Goal: Transaction & Acquisition: Purchase product/service

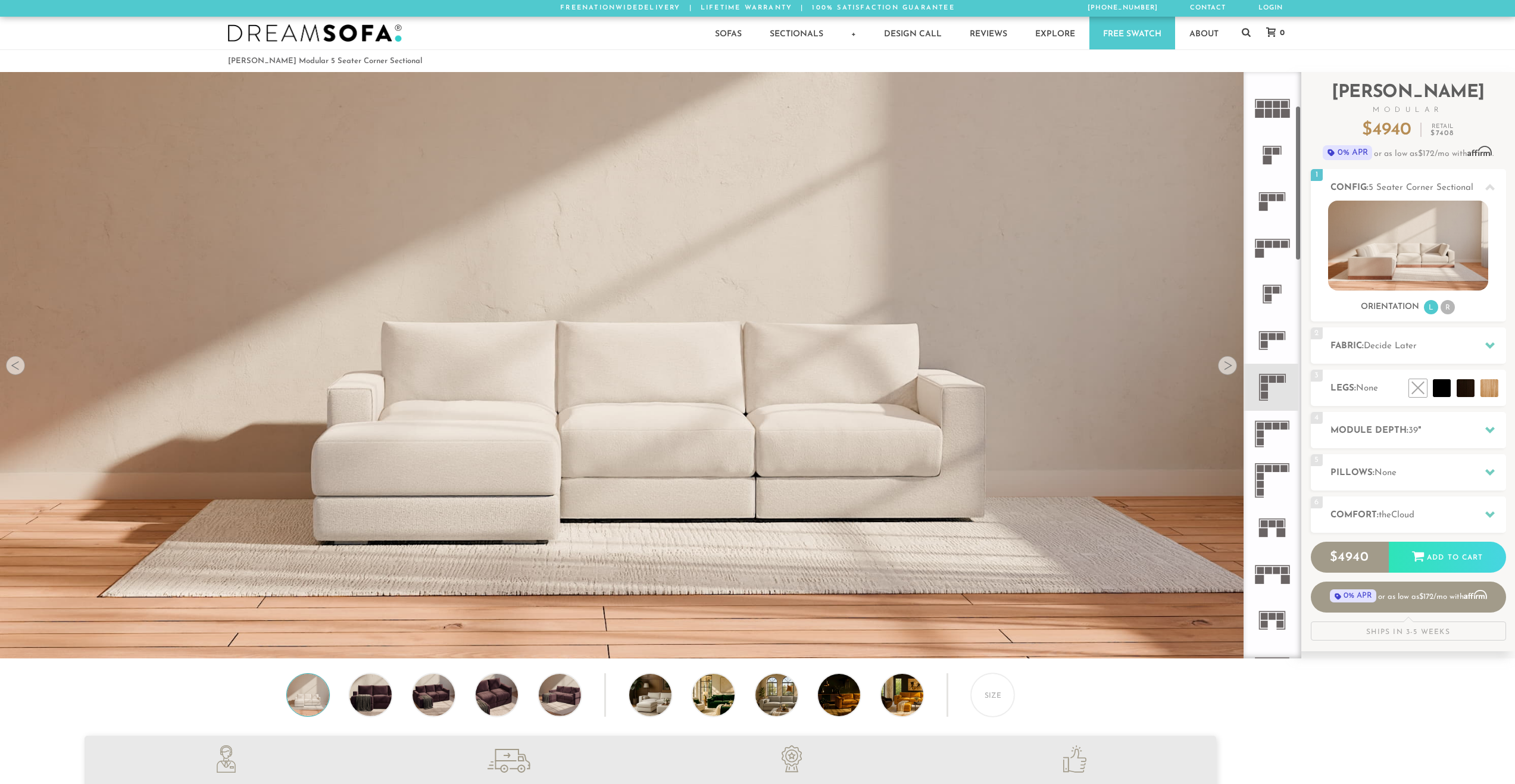
scroll to position [235, 0]
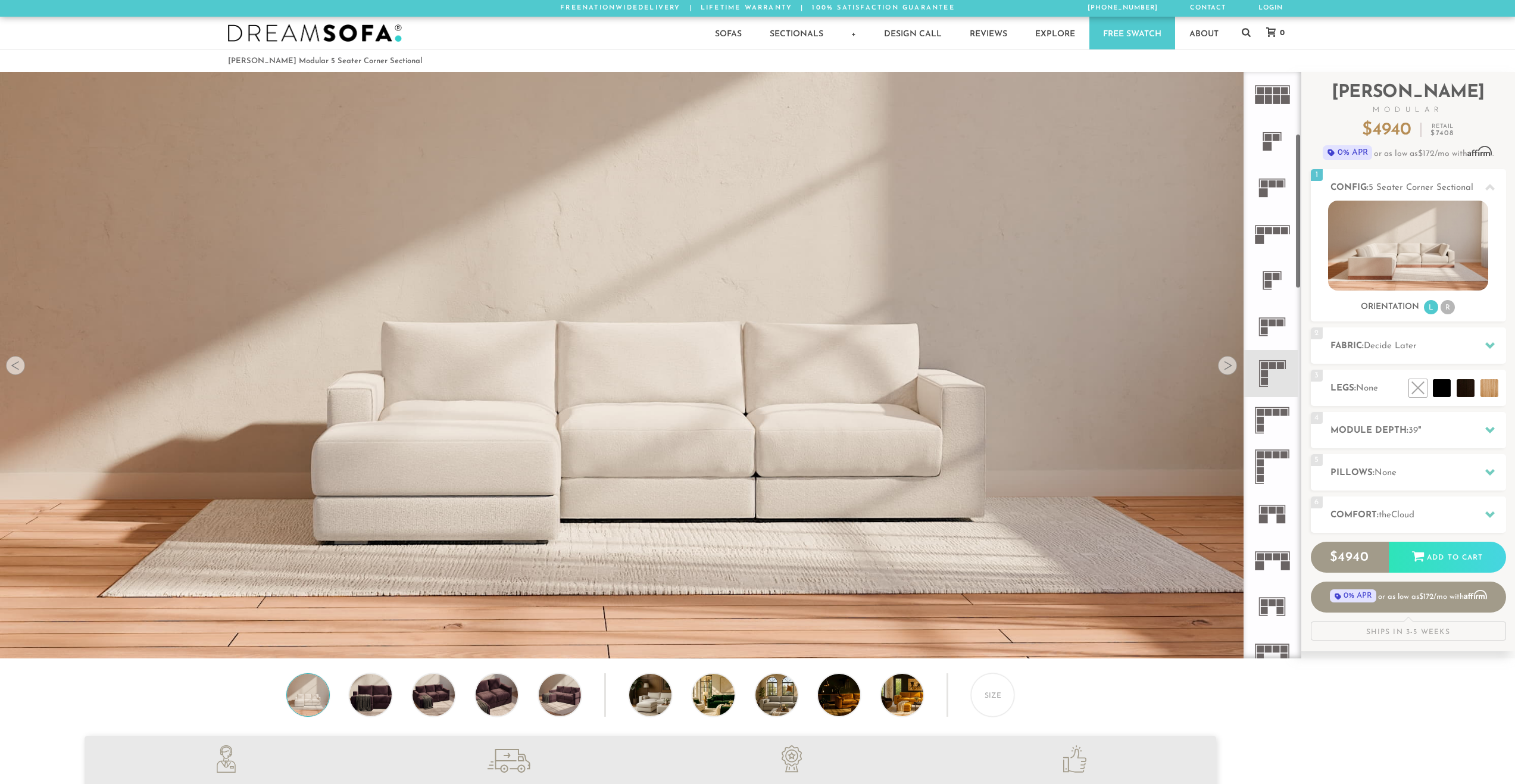
drag, startPoint x: 1298, startPoint y: 182, endPoint x: 1295, endPoint y: 233, distance: 51.1
click at [1295, 233] on div at bounding box center [1273, 365] width 58 height 586
click at [1270, 233] on rect at bounding box center [1268, 231] width 7 height 7
click at [1273, 271] on rect at bounding box center [1273, 271] width 19 height 1
click at [1273, 314] on icon at bounding box center [1272, 326] width 46 height 46
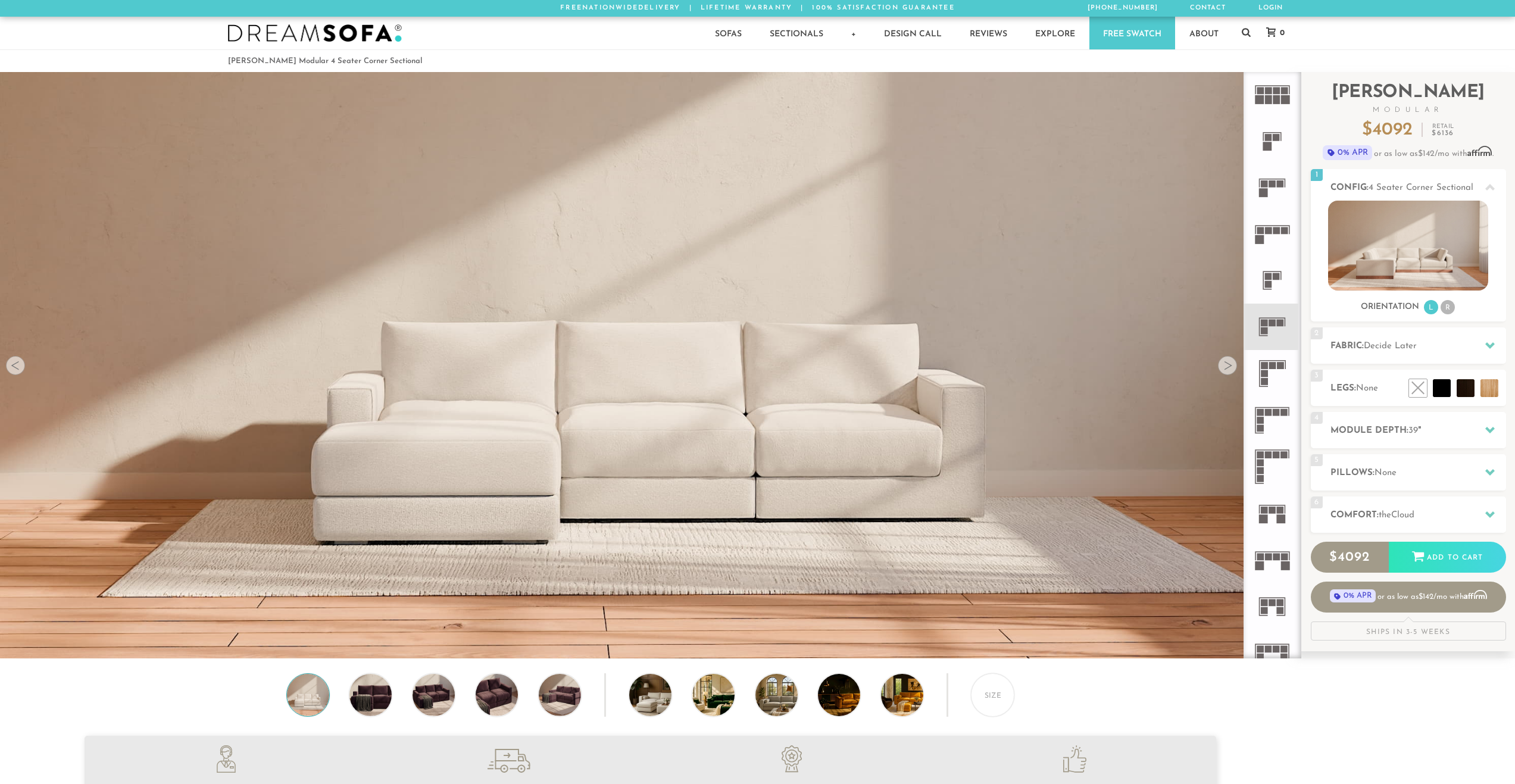
click at [1270, 366] on rect at bounding box center [1273, 365] width 7 height 7
click at [1490, 188] on icon at bounding box center [1490, 188] width 10 height 10
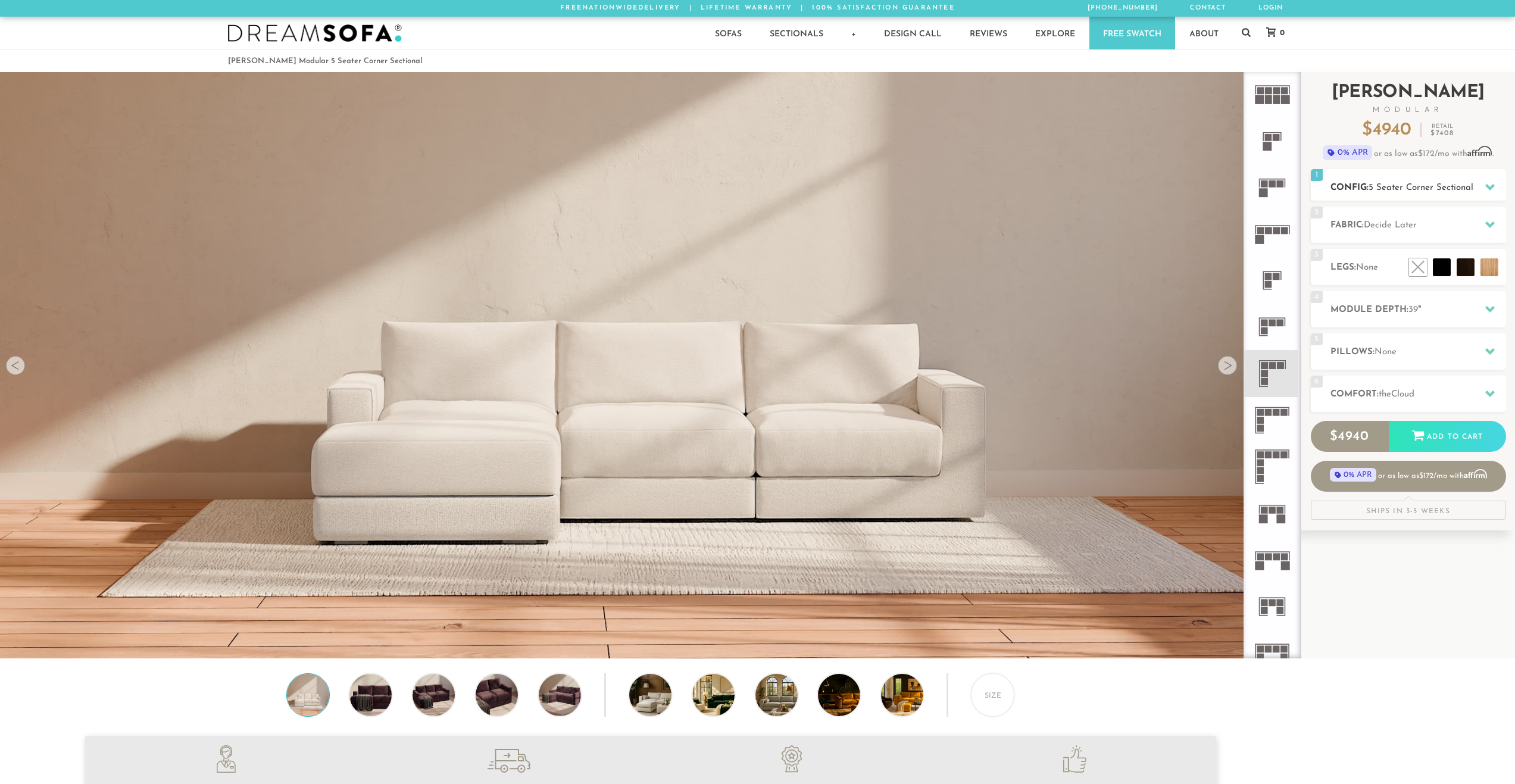
click at [1490, 188] on icon at bounding box center [1490, 187] width 10 height 6
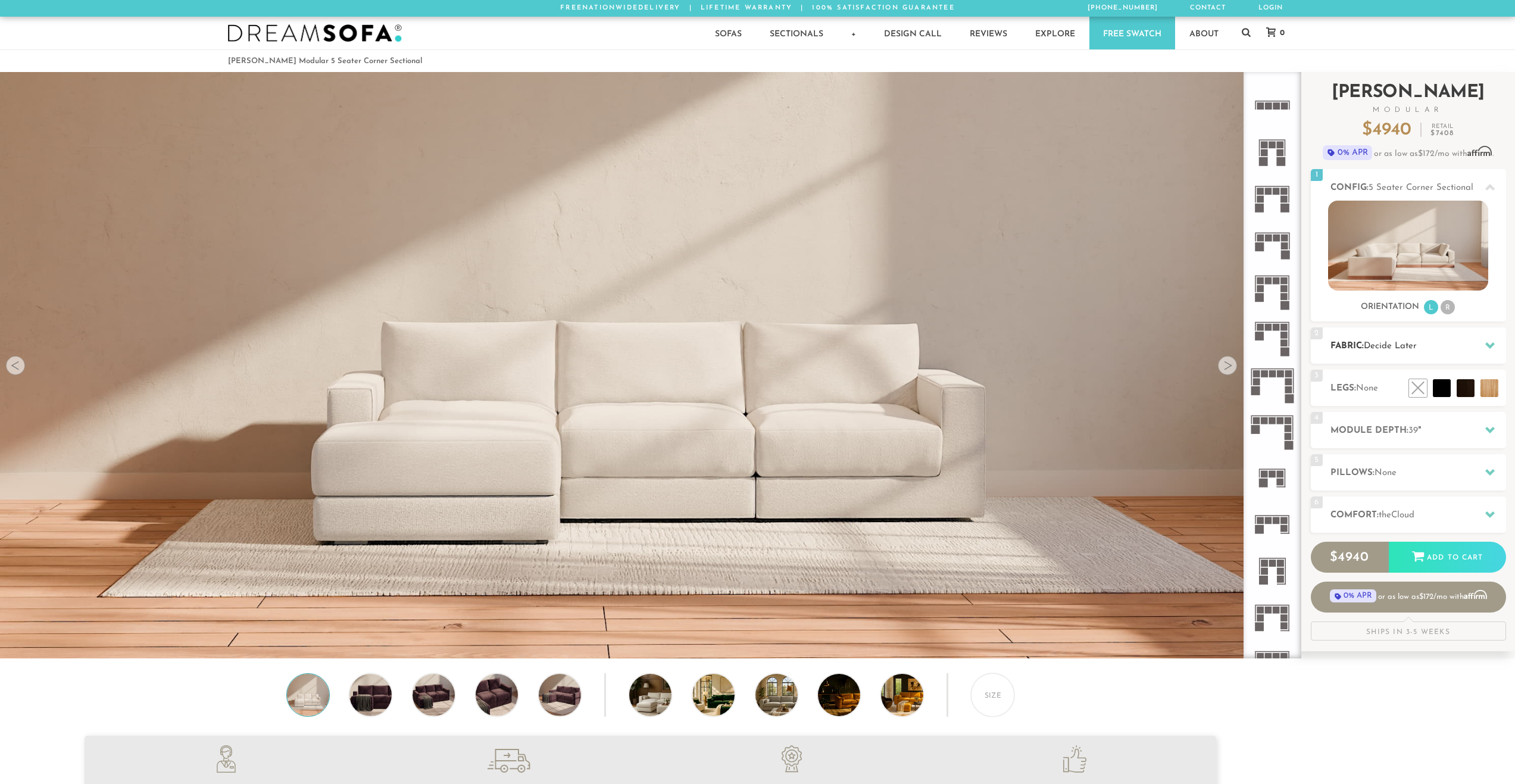
click at [1479, 346] on div at bounding box center [1490, 345] width 25 height 24
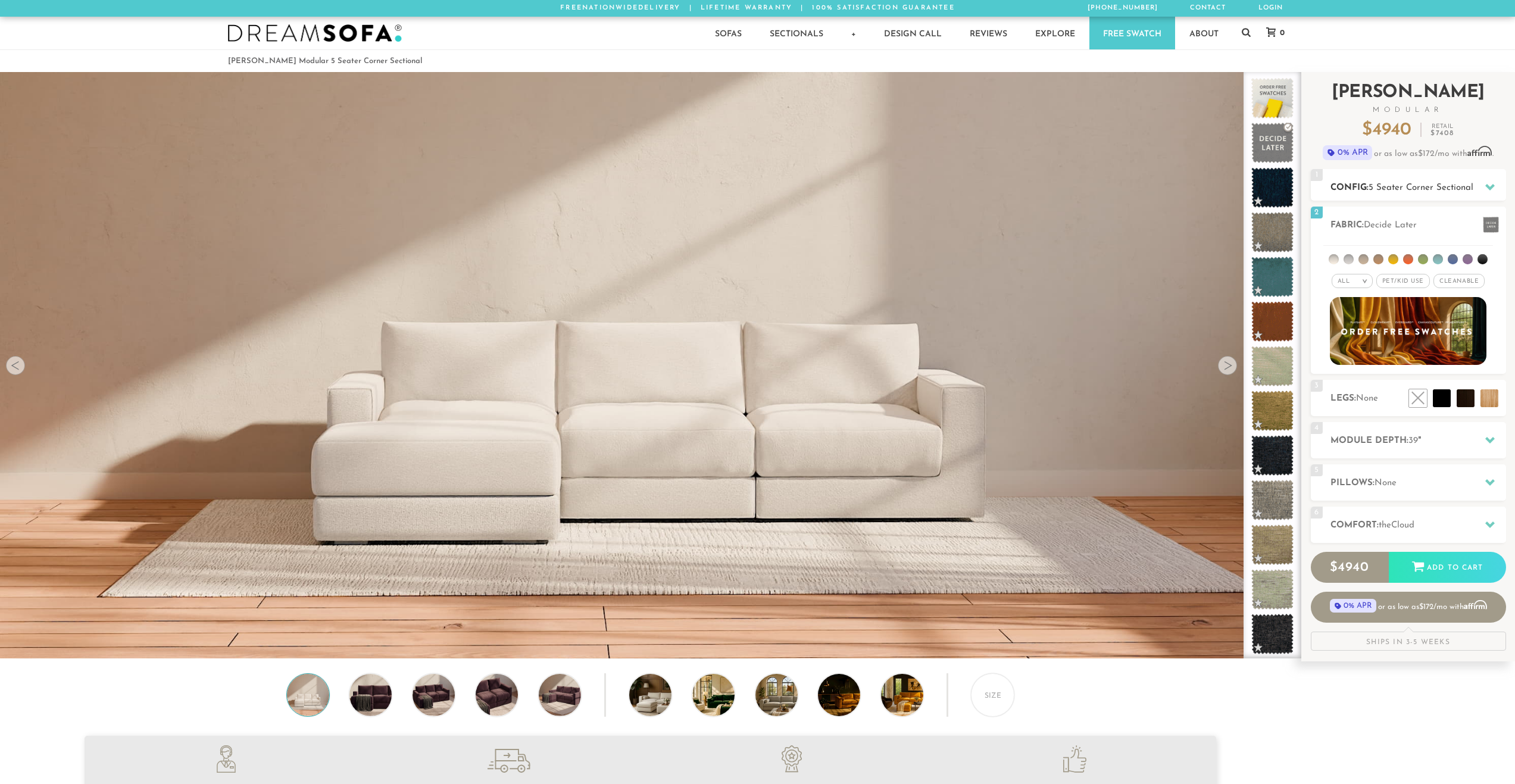
click at [1469, 186] on span "5 Seater Corner Sectional" at bounding box center [1421, 187] width 105 height 9
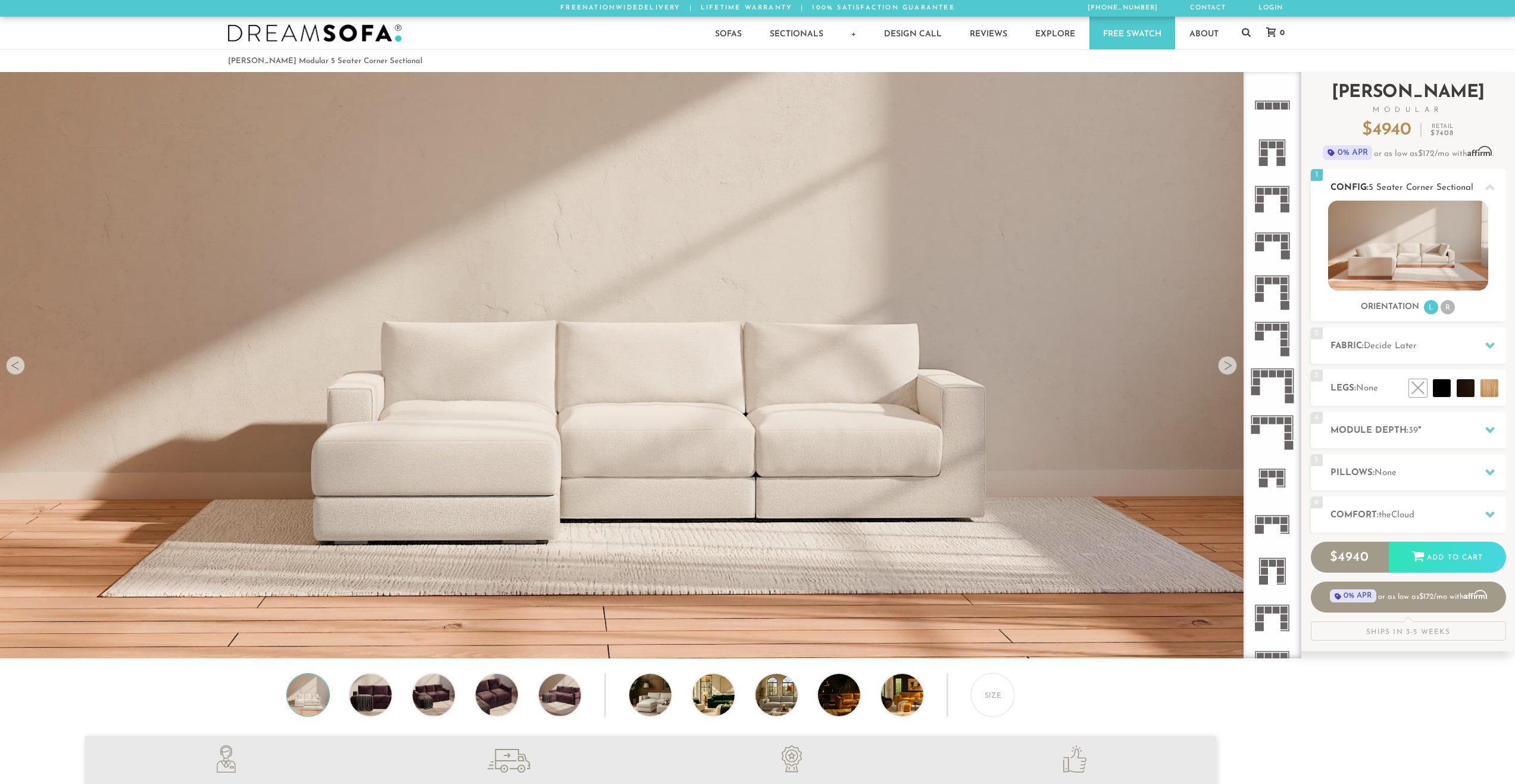
click at [1449, 309] on li "R" at bounding box center [1447, 307] width 15 height 15
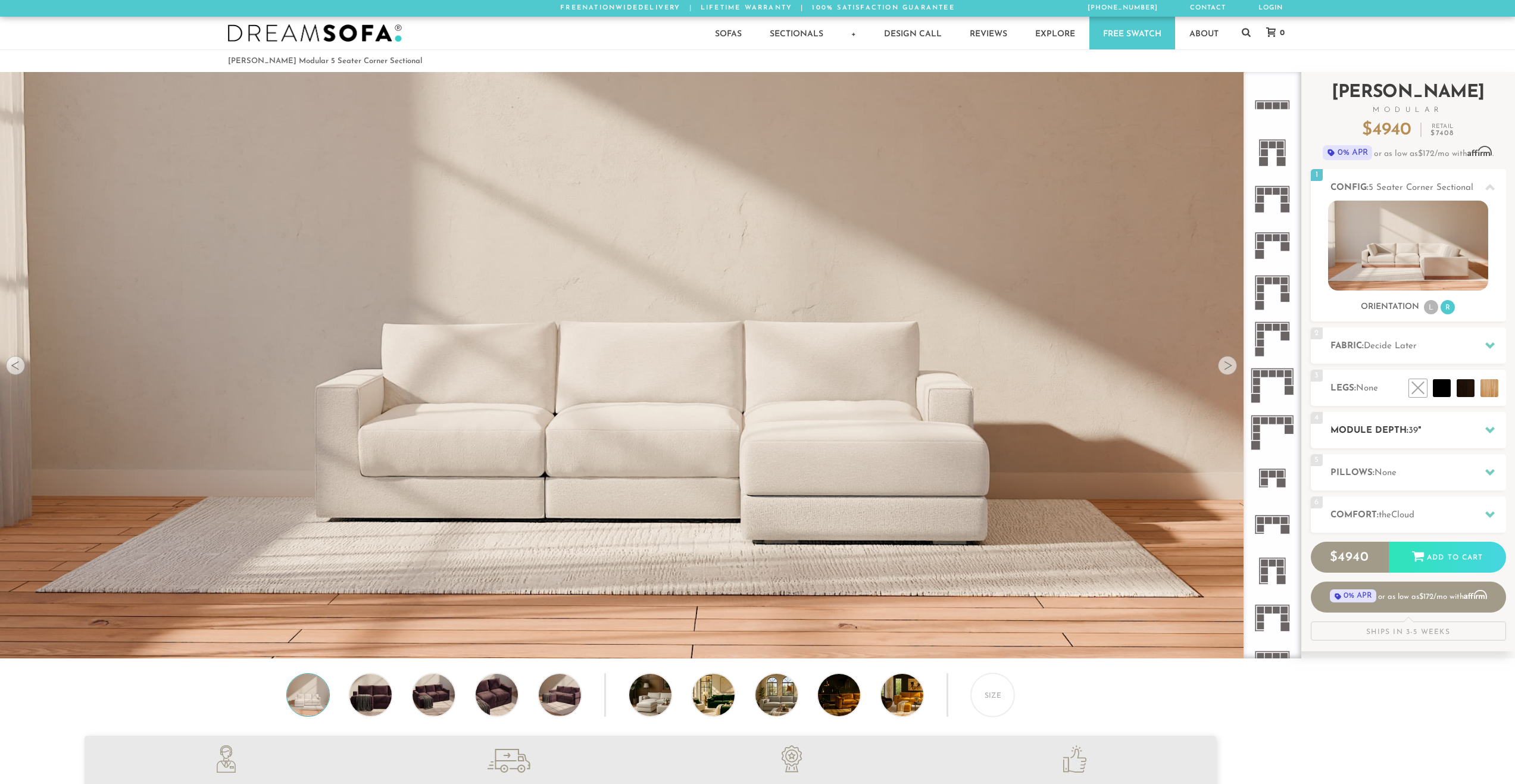
click at [1446, 433] on h2 "Module Depth: 39 "" at bounding box center [1418, 431] width 175 height 14
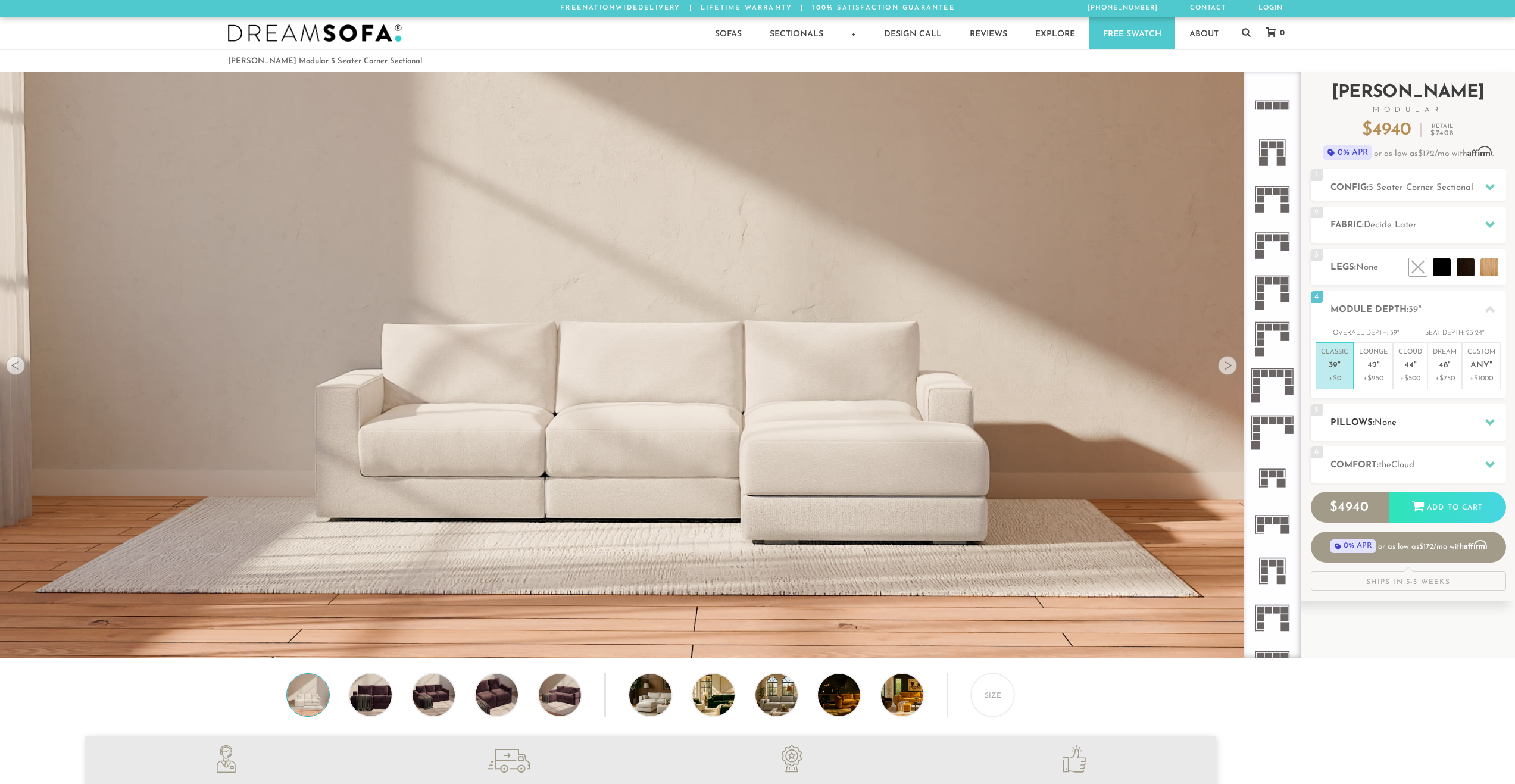
click at [1478, 421] on div at bounding box center [1490, 422] width 25 height 24
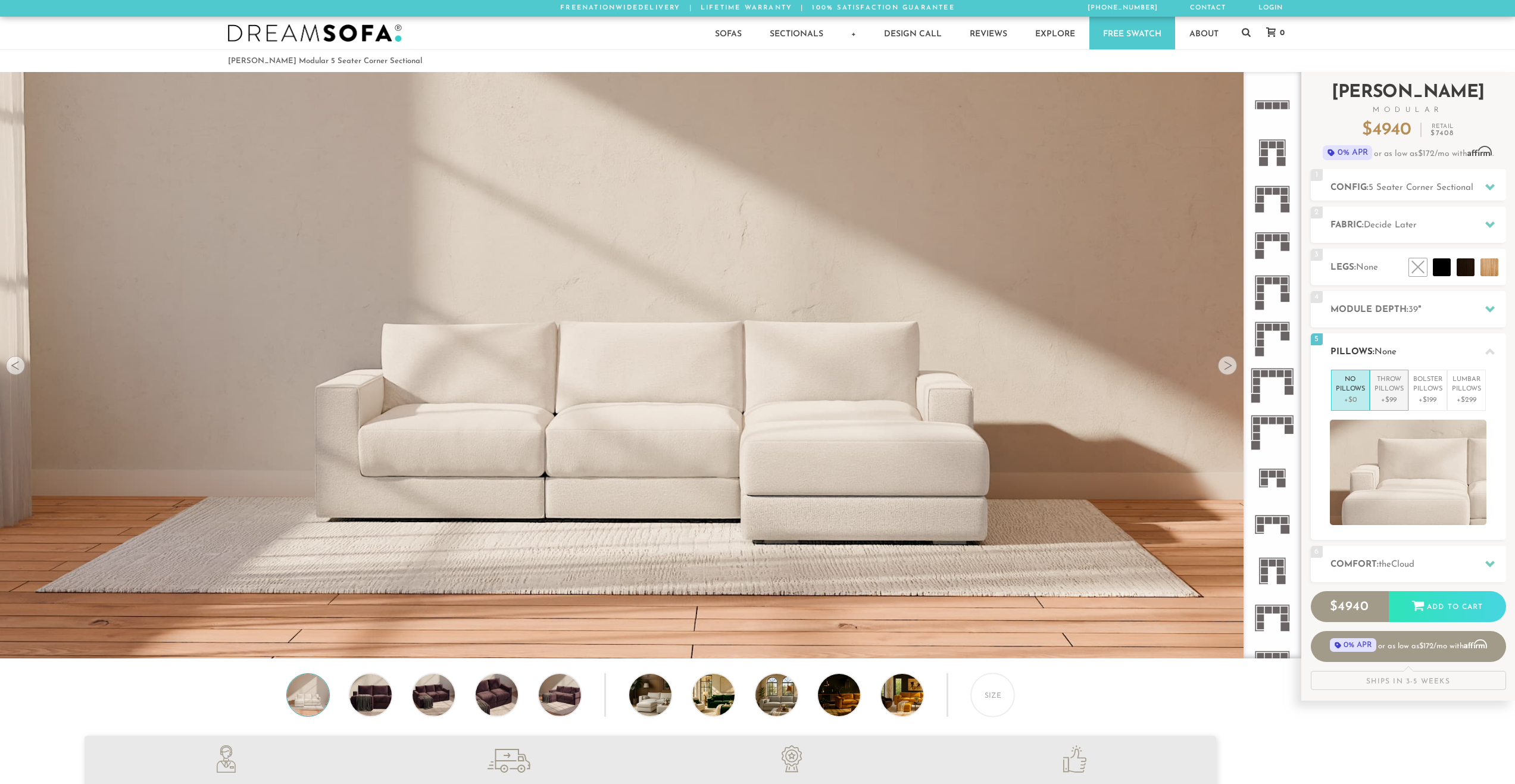
click at [1398, 388] on p "Throw Pillows" at bounding box center [1389, 385] width 29 height 19
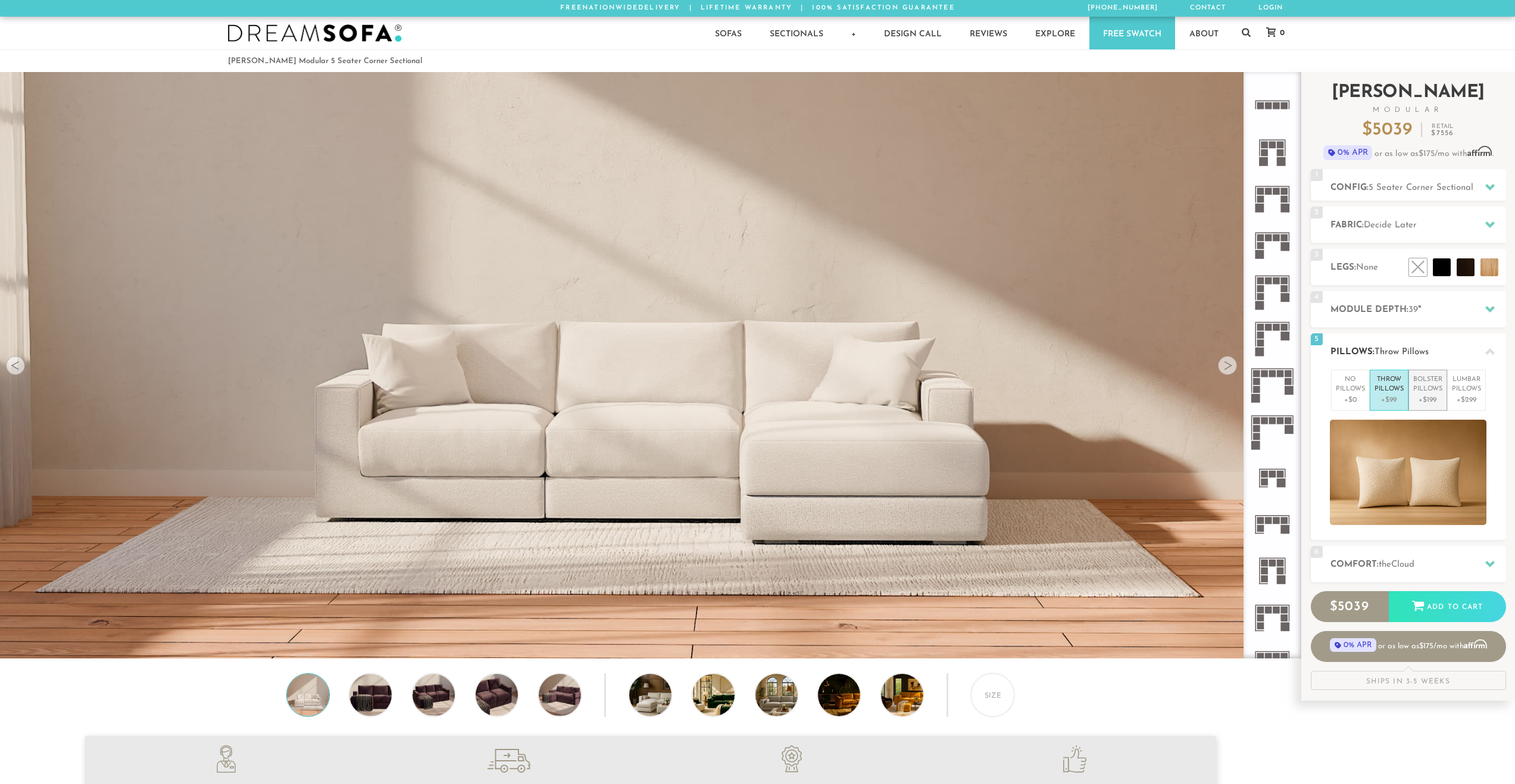
click at [1425, 388] on p "Bolster Pillows" at bounding box center [1428, 385] width 29 height 19
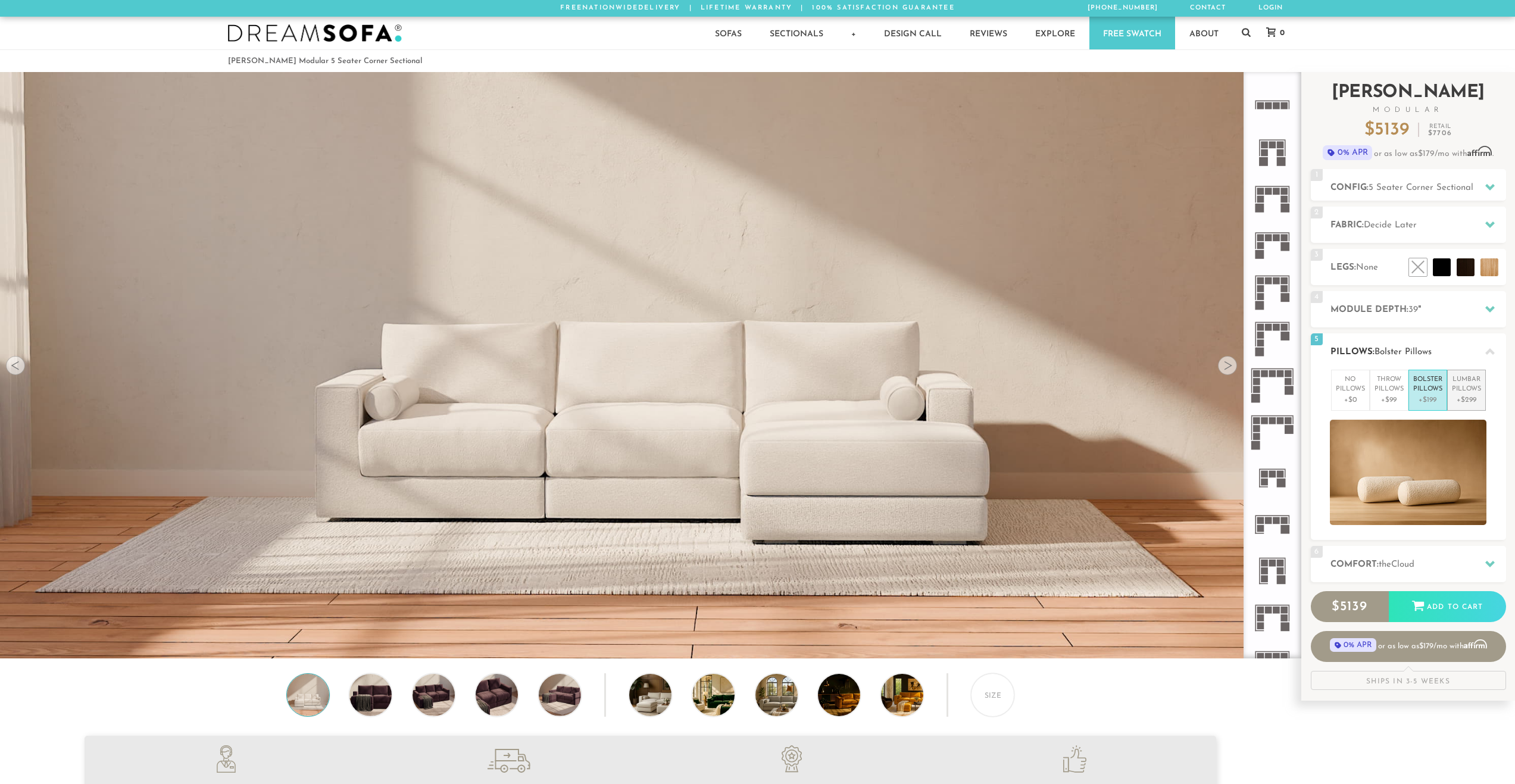
click at [1480, 394] on p "Lumbar Pillows" at bounding box center [1467, 385] width 29 height 19
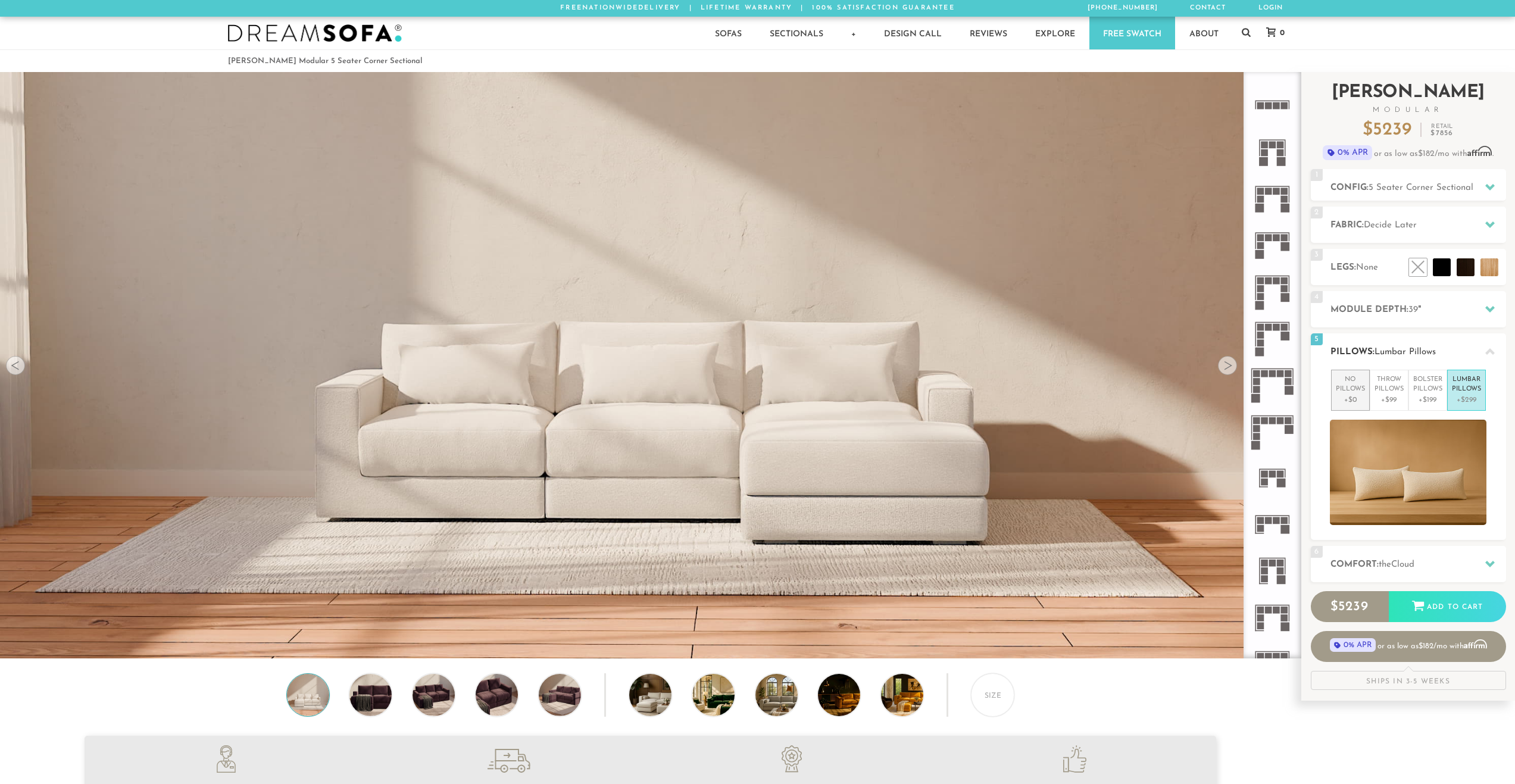
click at [1356, 388] on p "No Pillows" at bounding box center [1351, 385] width 29 height 19
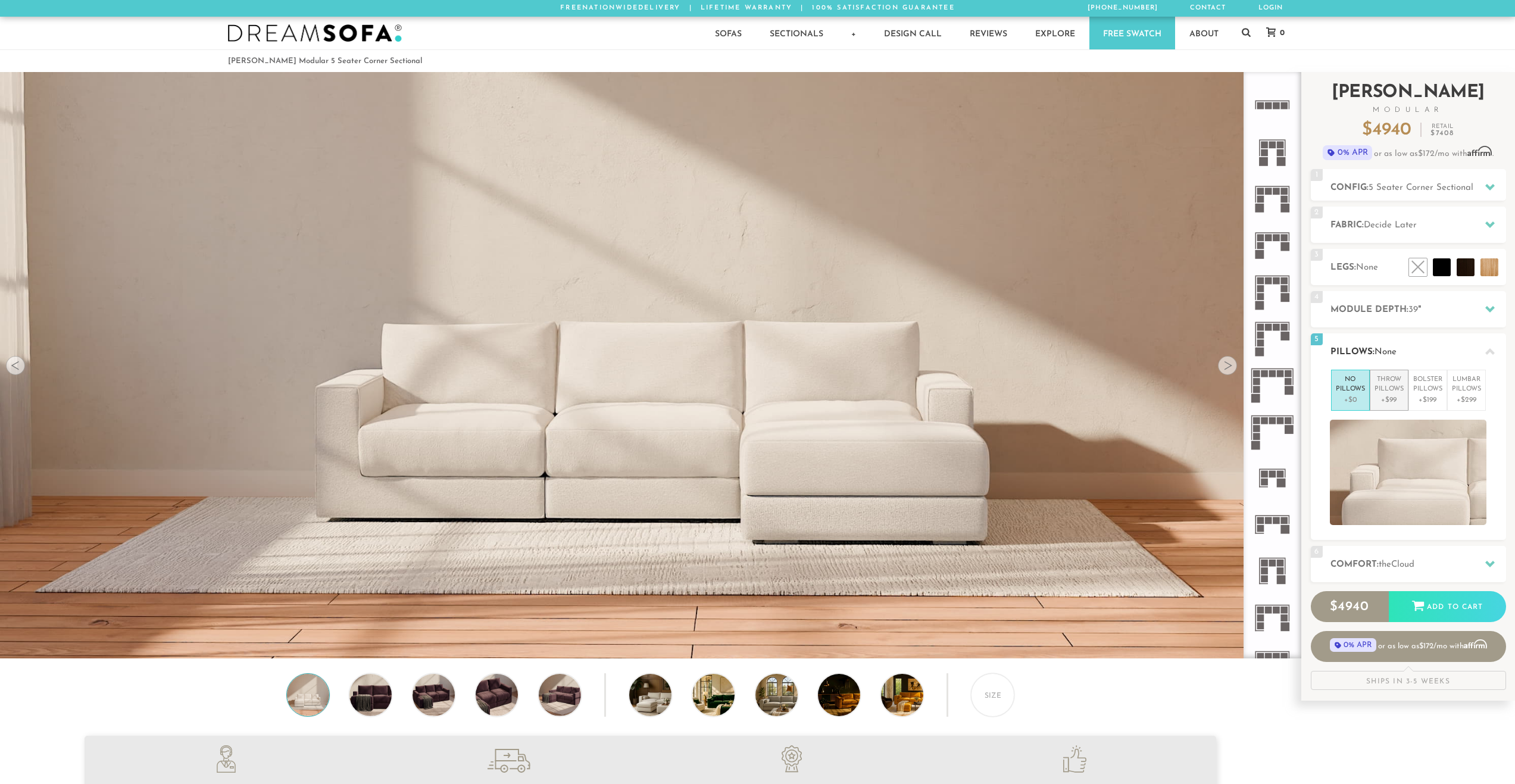
click at [1380, 385] on p "Throw Pillows" at bounding box center [1389, 385] width 29 height 19
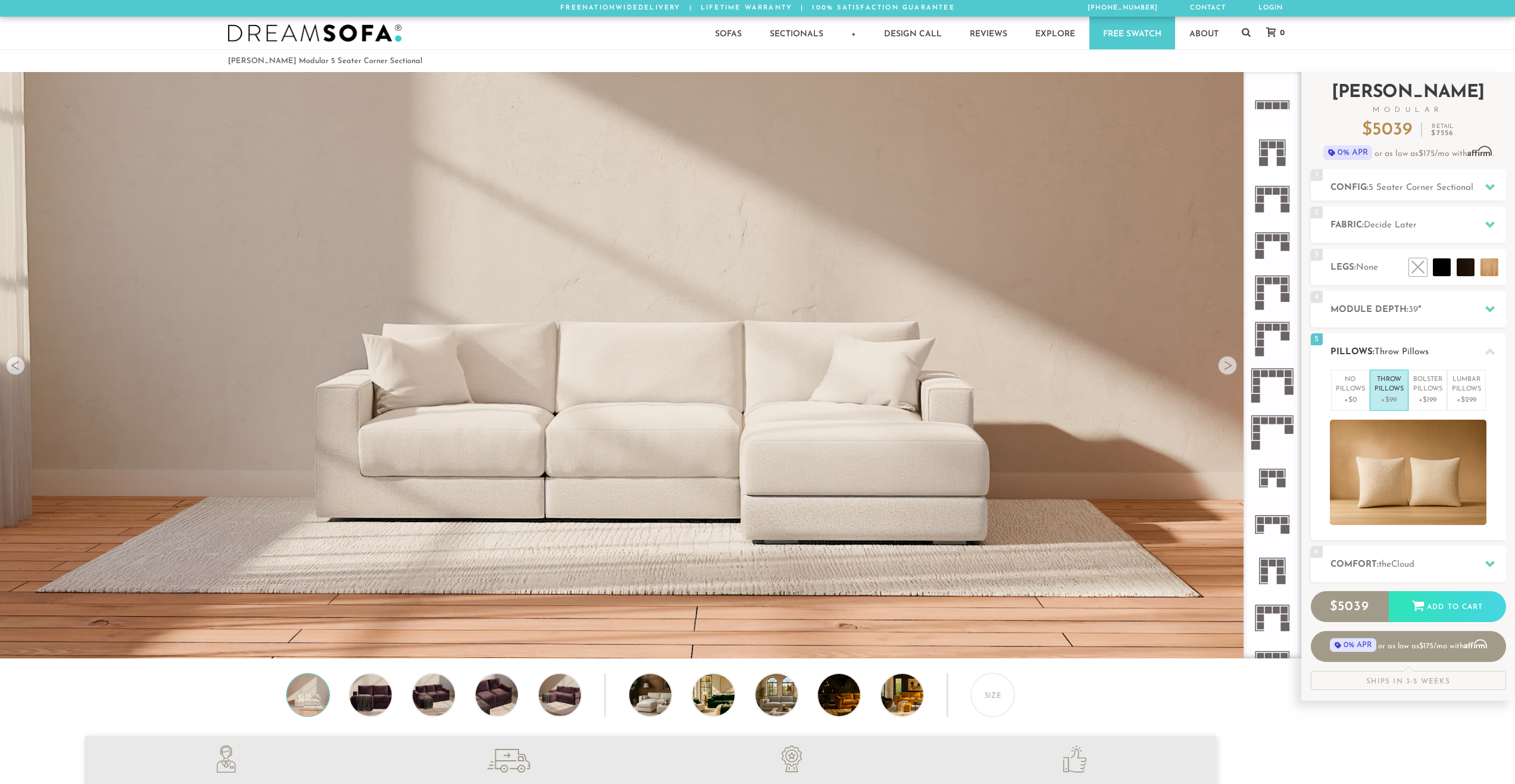
click at [1391, 390] on p "Throw Pillows" at bounding box center [1389, 385] width 29 height 19
click at [1434, 384] on p "Bolster Pillows" at bounding box center [1428, 385] width 29 height 19
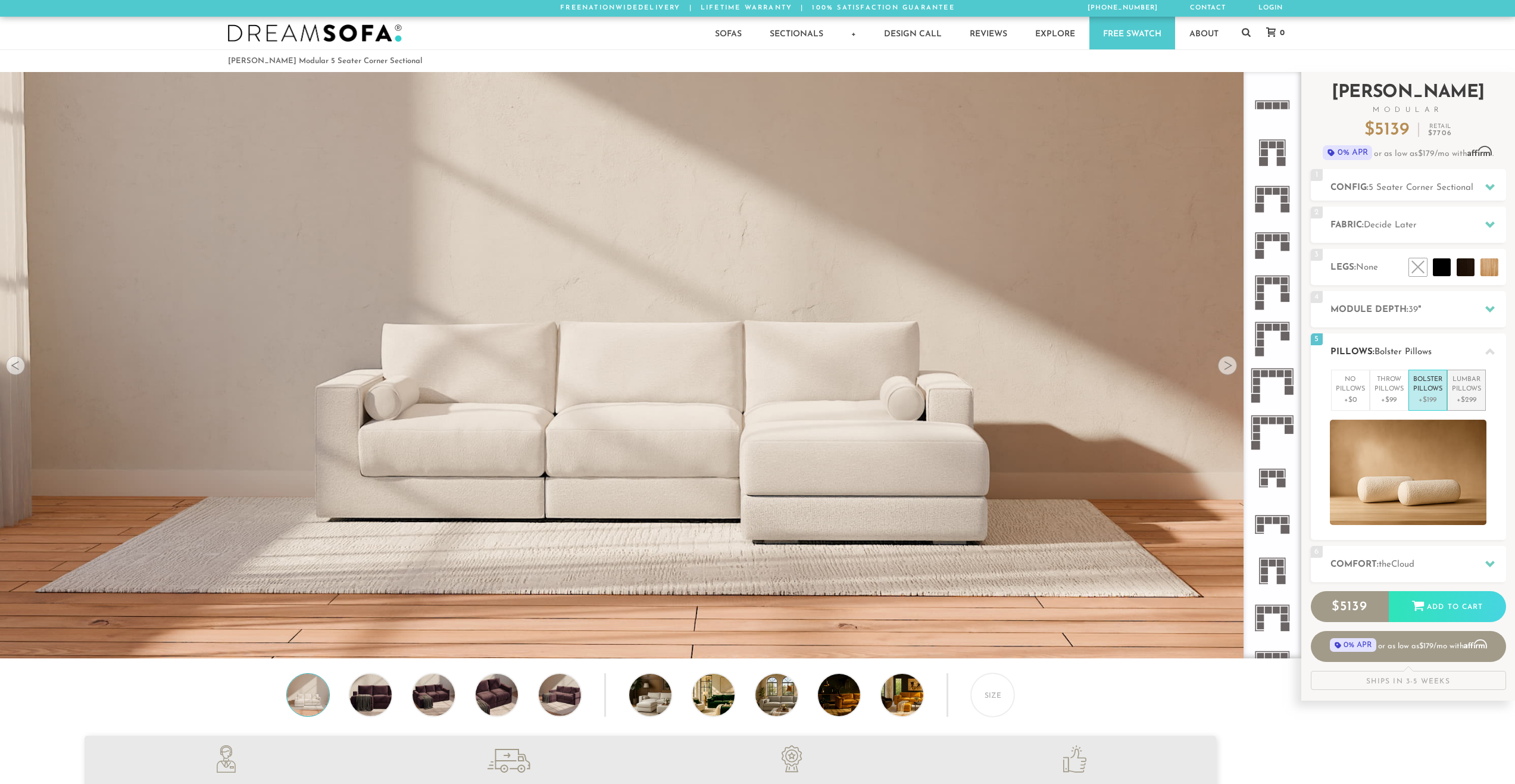
click at [1483, 392] on li "Lumbar Pillows +$299" at bounding box center [1467, 390] width 39 height 41
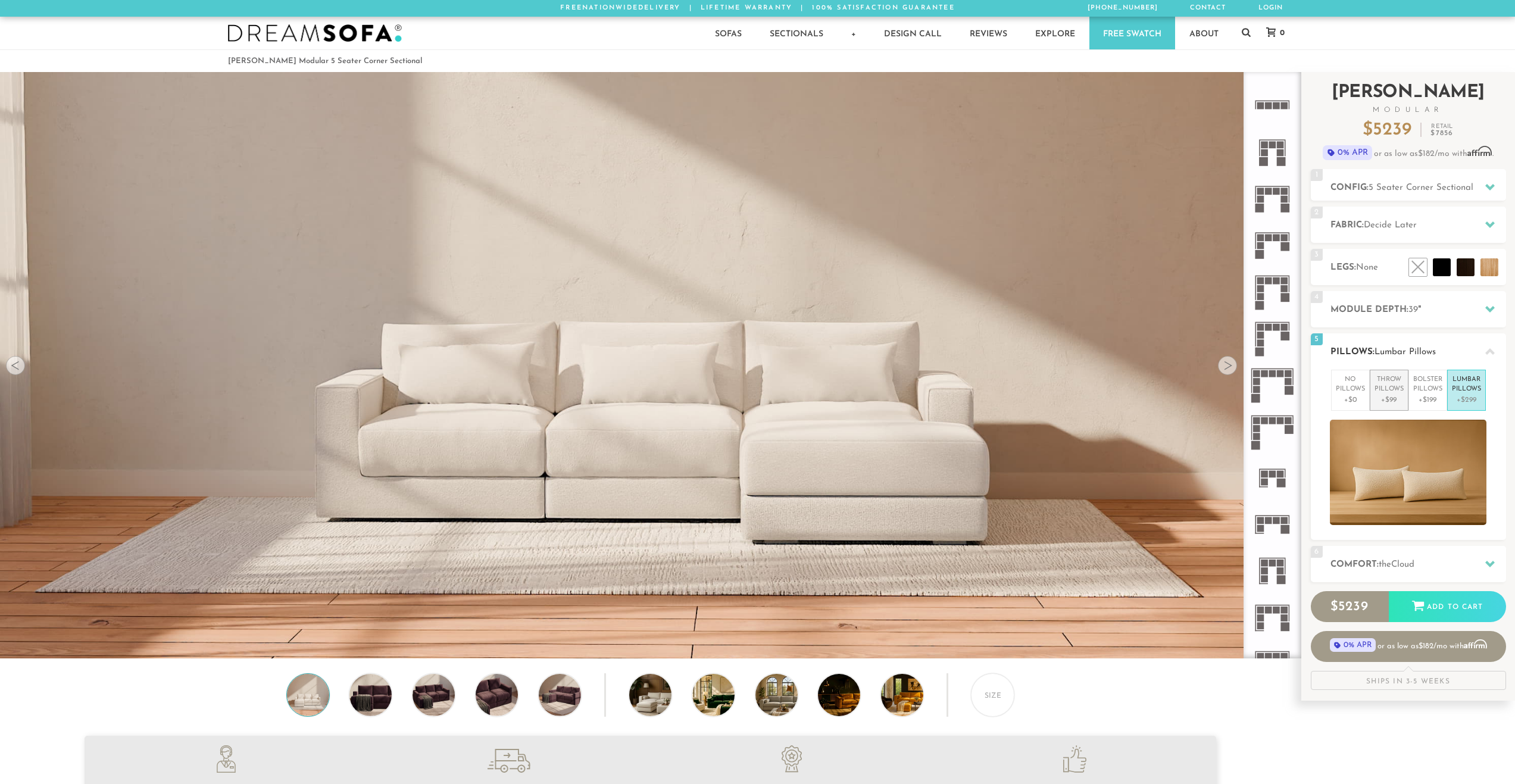
click at [1387, 390] on p "Throw Pillows" at bounding box center [1389, 385] width 29 height 19
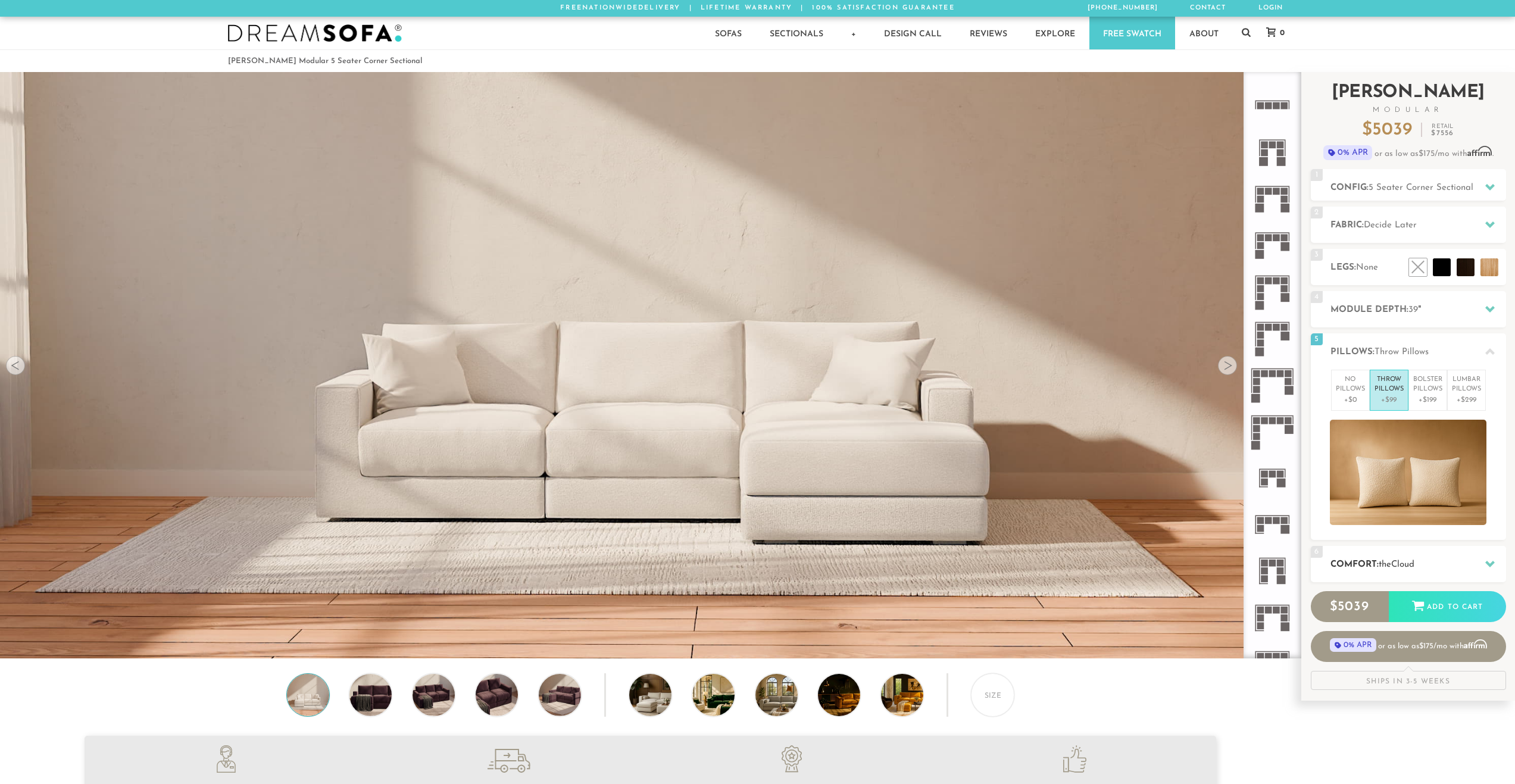
click at [1380, 566] on h2 "Comfort: the Cloud" at bounding box center [1418, 564] width 175 height 14
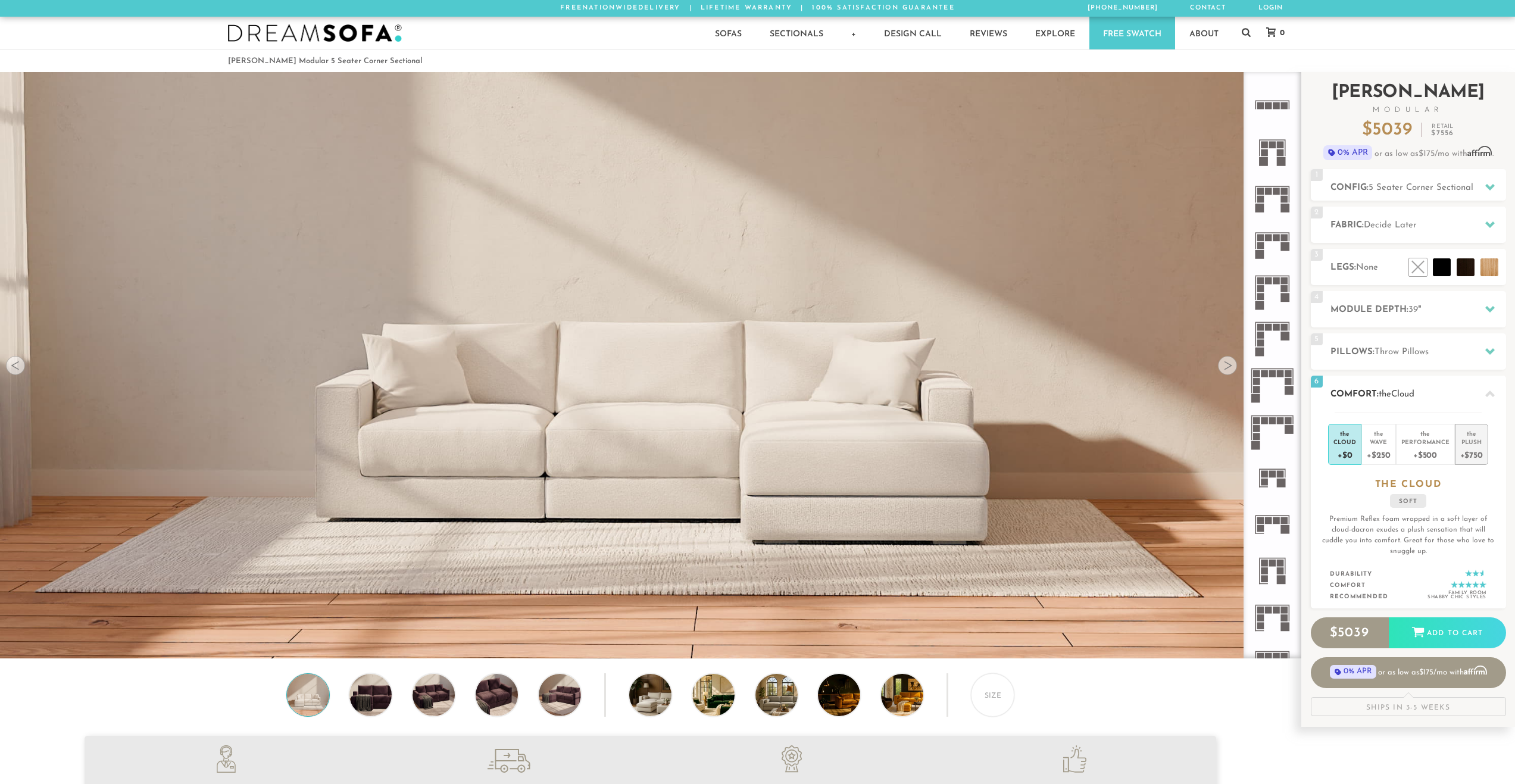
click at [1479, 438] on div "Plush" at bounding box center [1471, 441] width 23 height 8
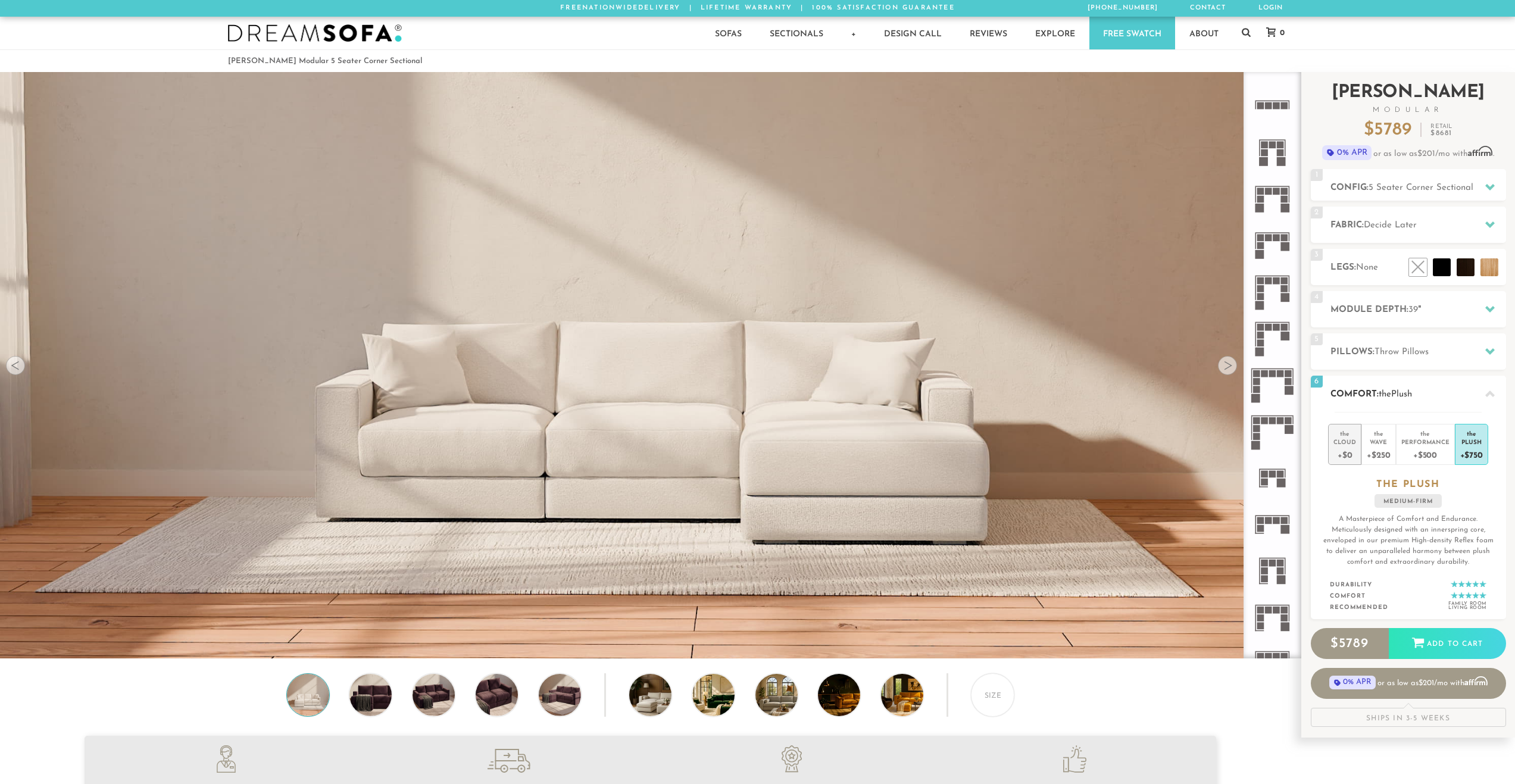
click at [1348, 443] on div "Cloud" at bounding box center [1344, 441] width 23 height 8
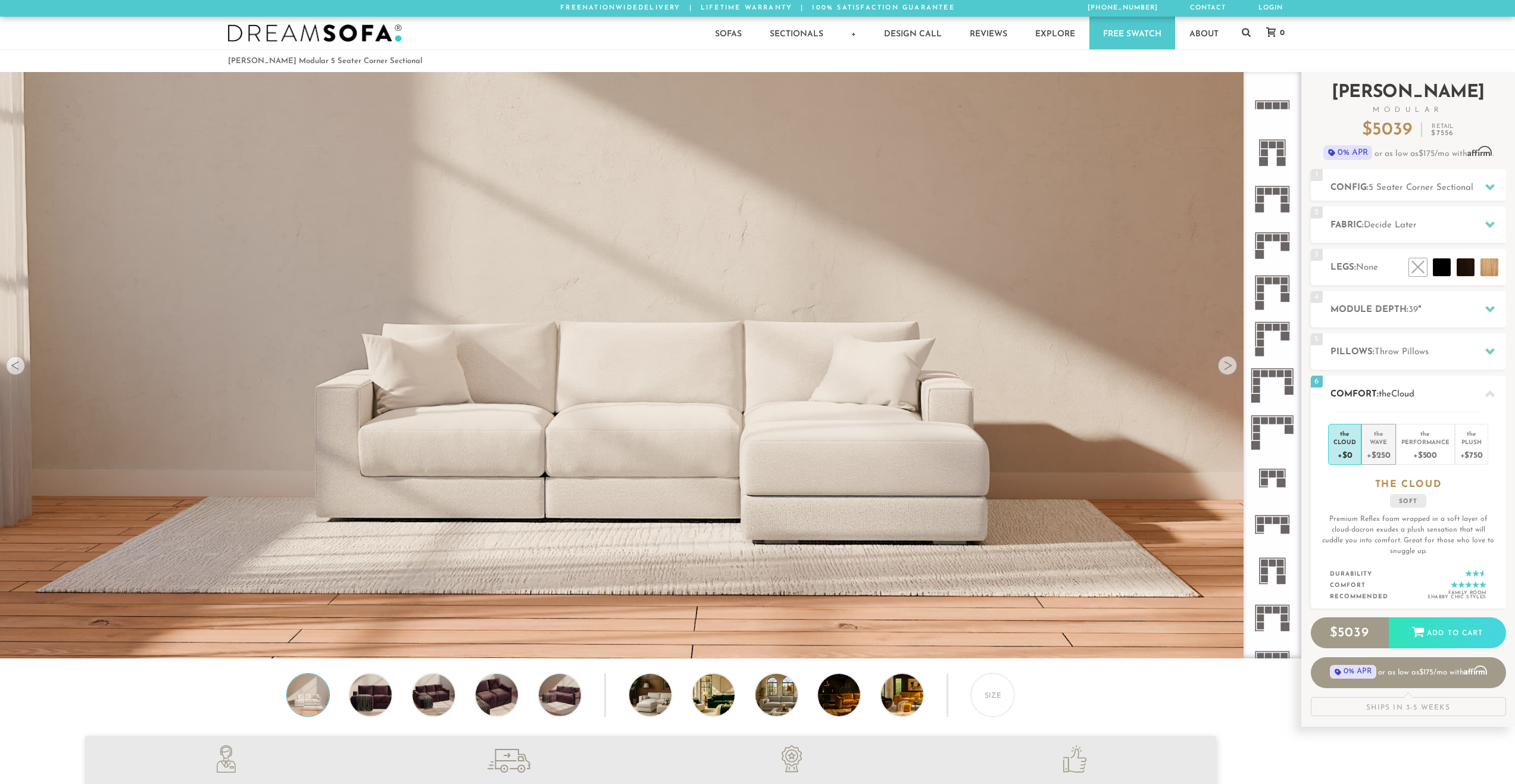
click at [1385, 440] on div "Wave" at bounding box center [1379, 441] width 23 height 8
click at [1434, 443] on div "Performance" at bounding box center [1426, 441] width 48 height 8
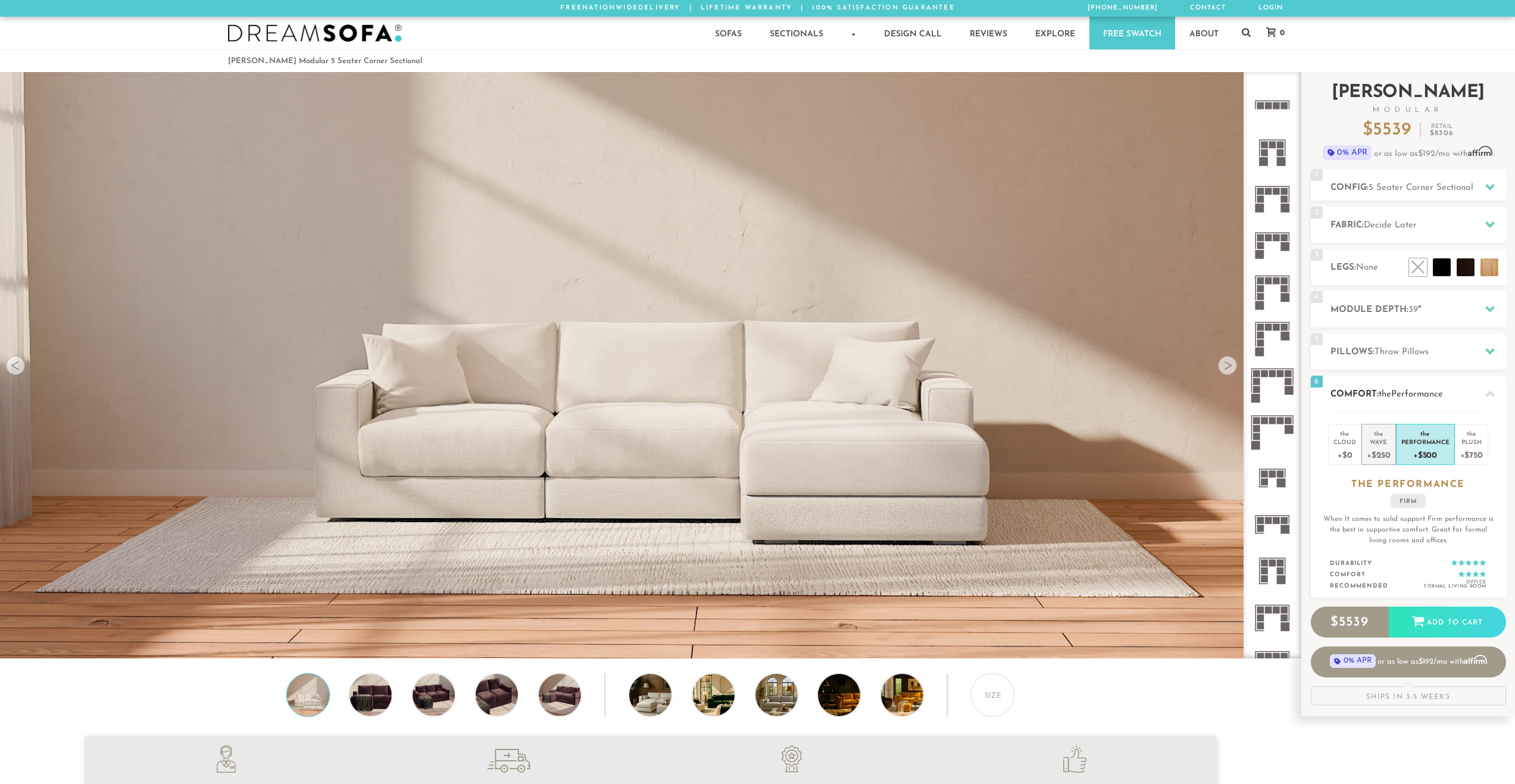
click at [1380, 446] on div "Wave" at bounding box center [1379, 441] width 23 height 8
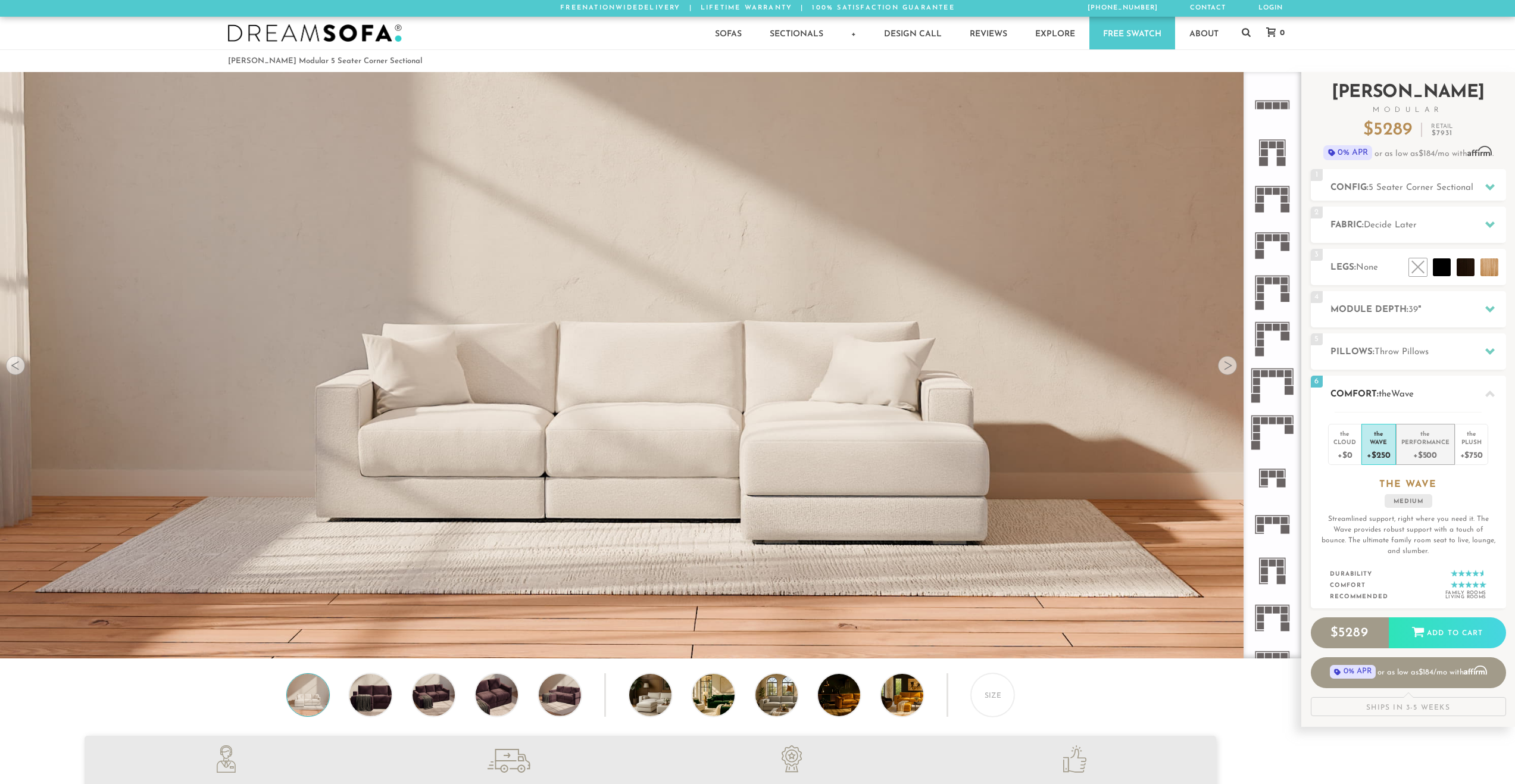
click at [1423, 447] on div "+$500" at bounding box center [1426, 454] width 48 height 17
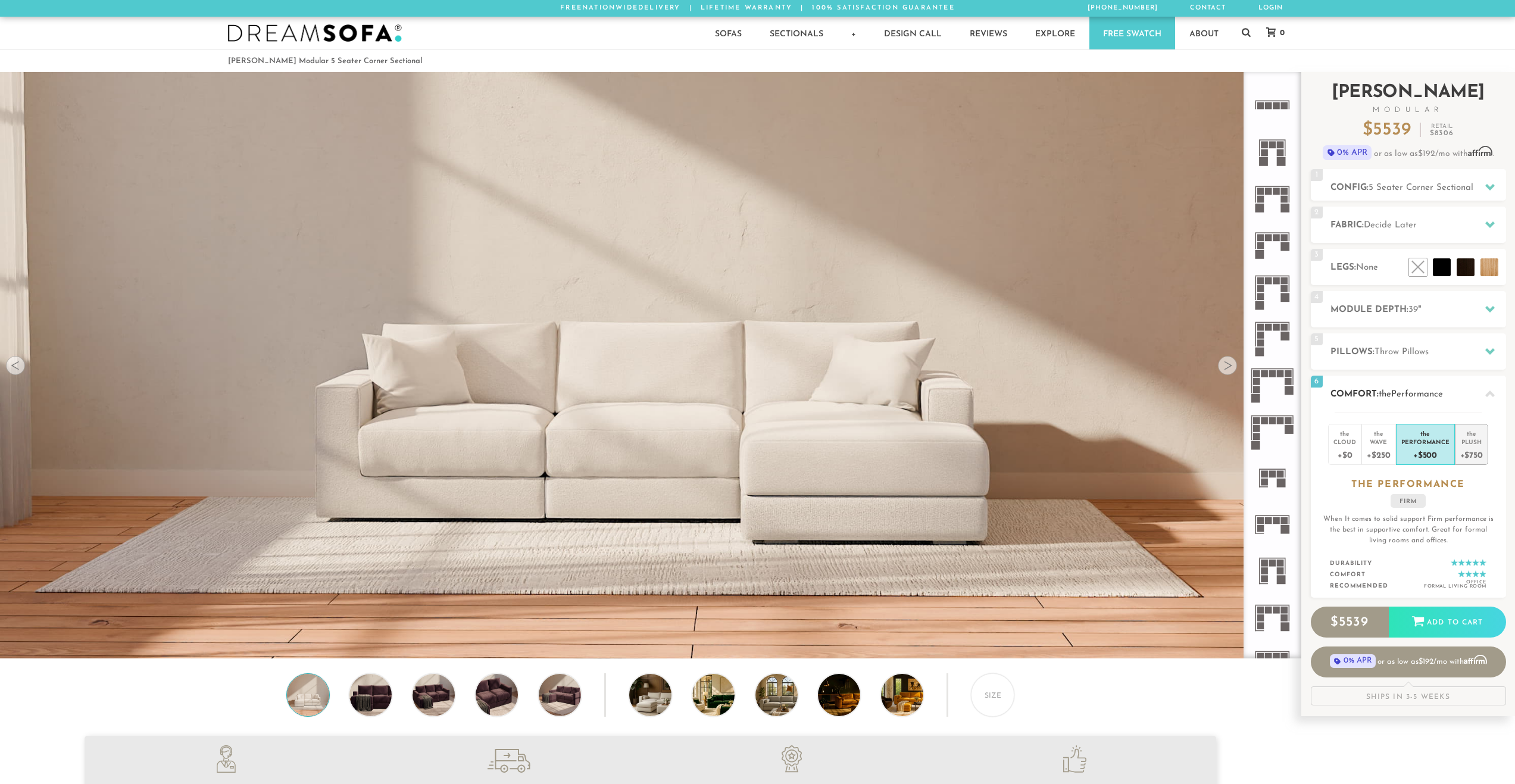
click at [1466, 449] on div "+$750" at bounding box center [1471, 454] width 23 height 17
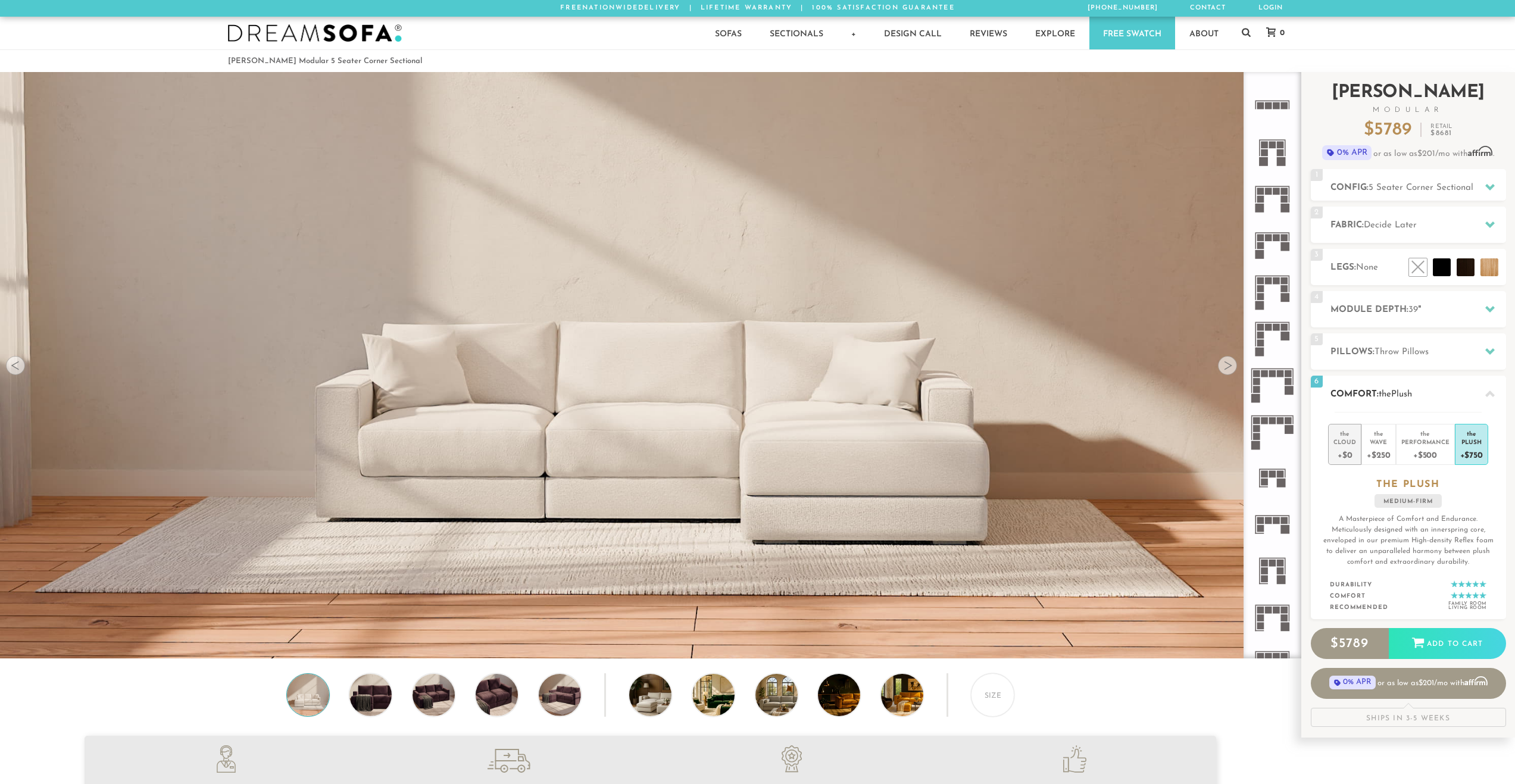
click at [1353, 448] on div "+$0" at bounding box center [1344, 454] width 23 height 17
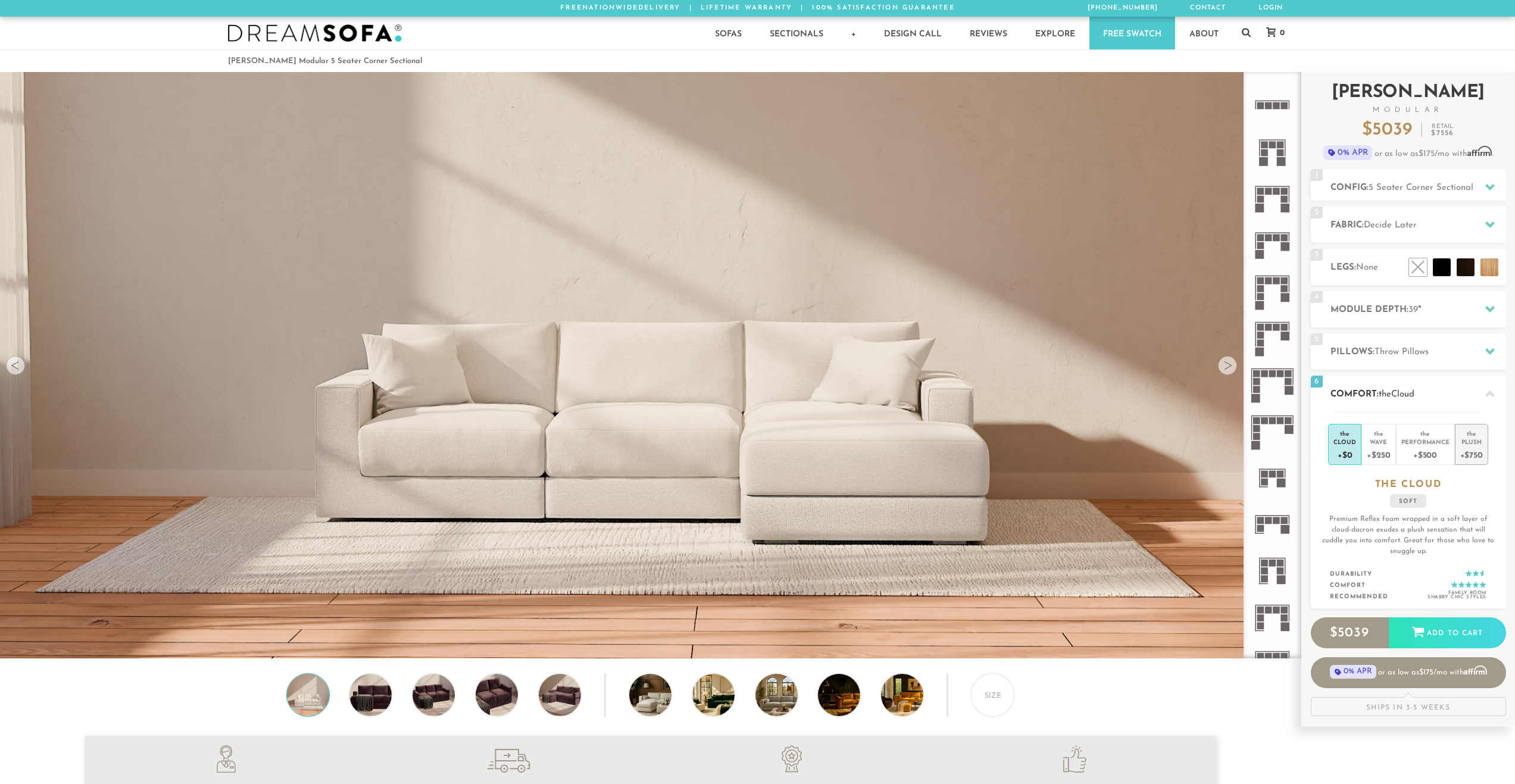
click at [1471, 450] on div "+$750" at bounding box center [1471, 454] width 23 height 17
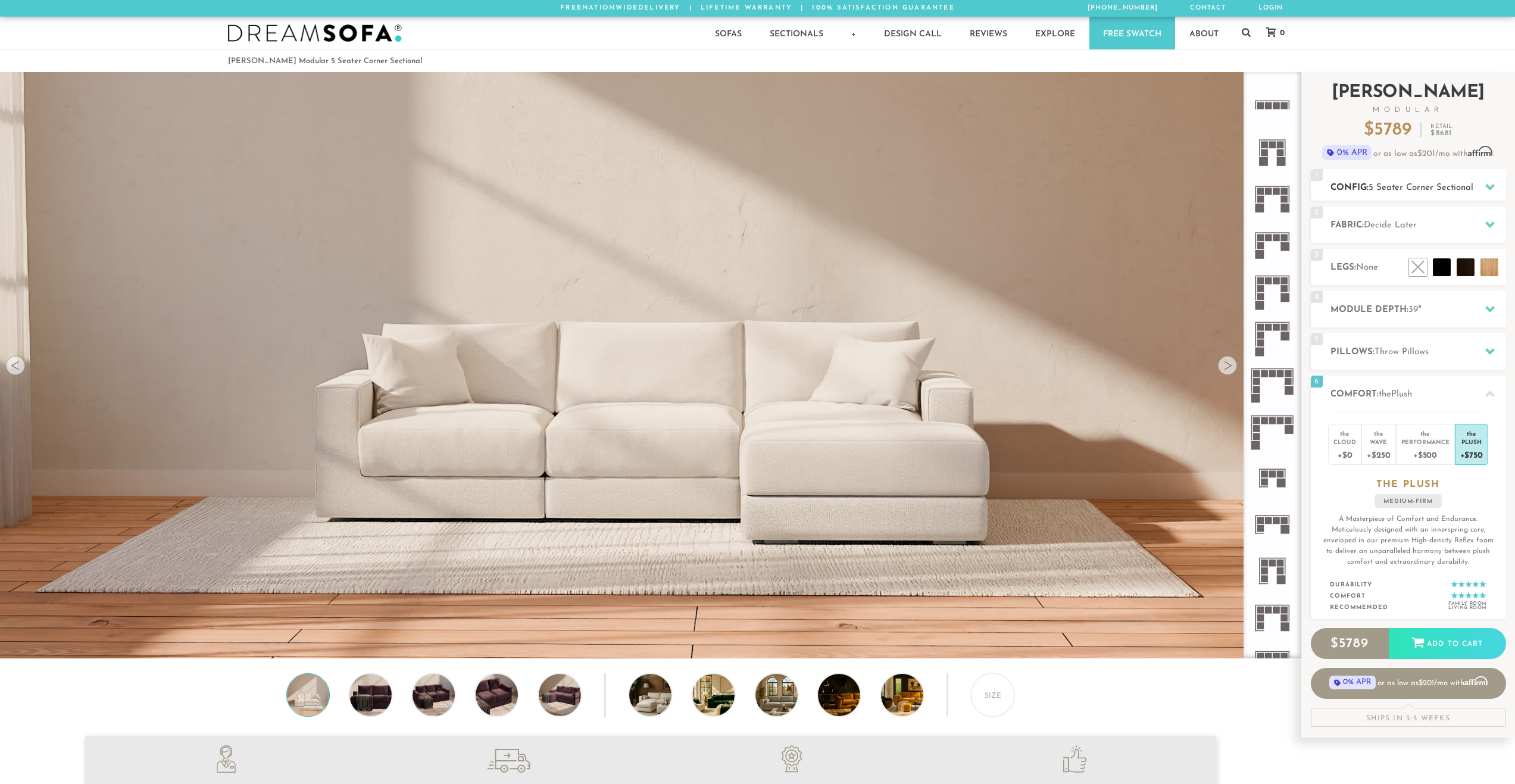
click at [1453, 188] on span "5 Seater Corner Sectional" at bounding box center [1421, 187] width 105 height 9
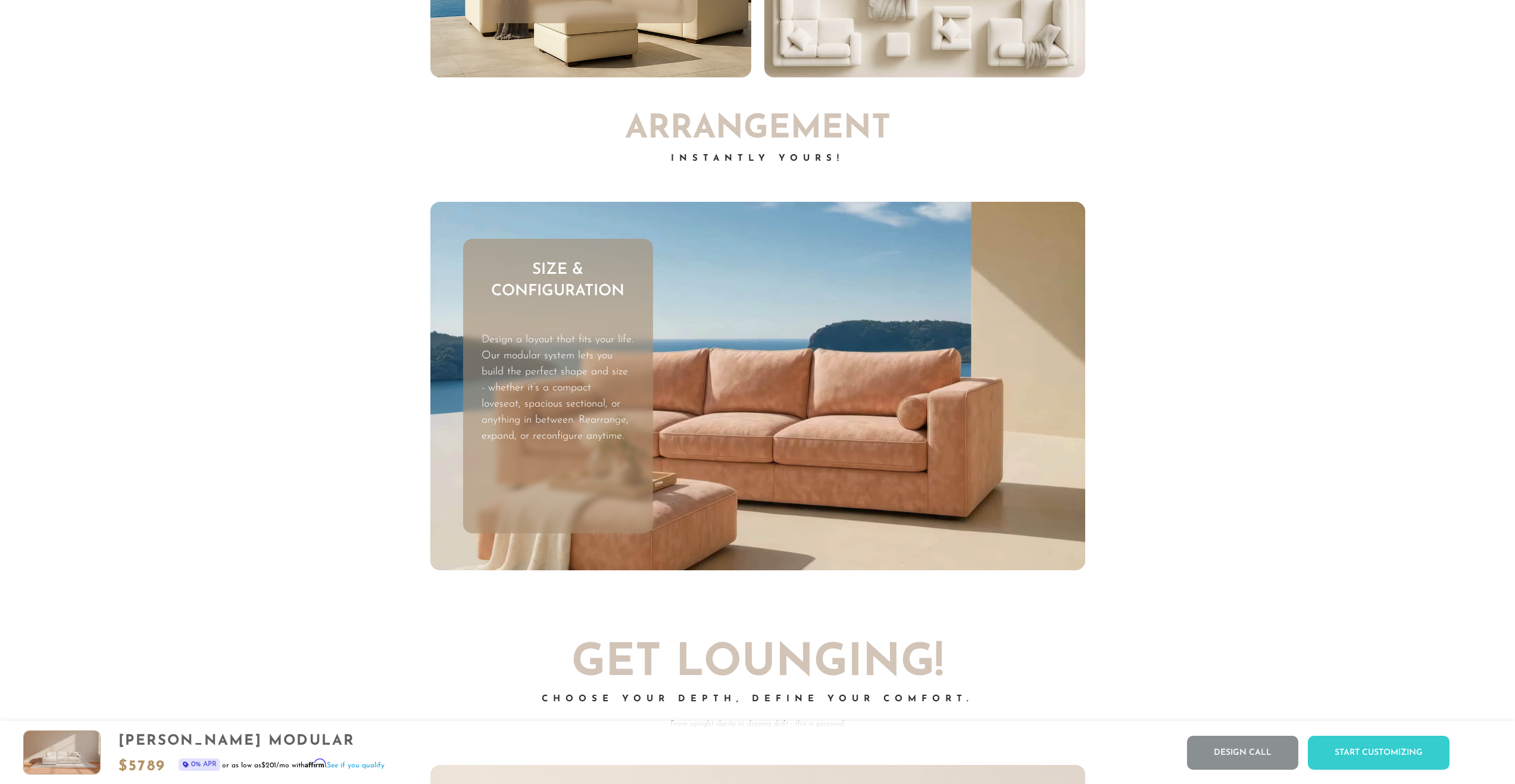
scroll to position [4649, 0]
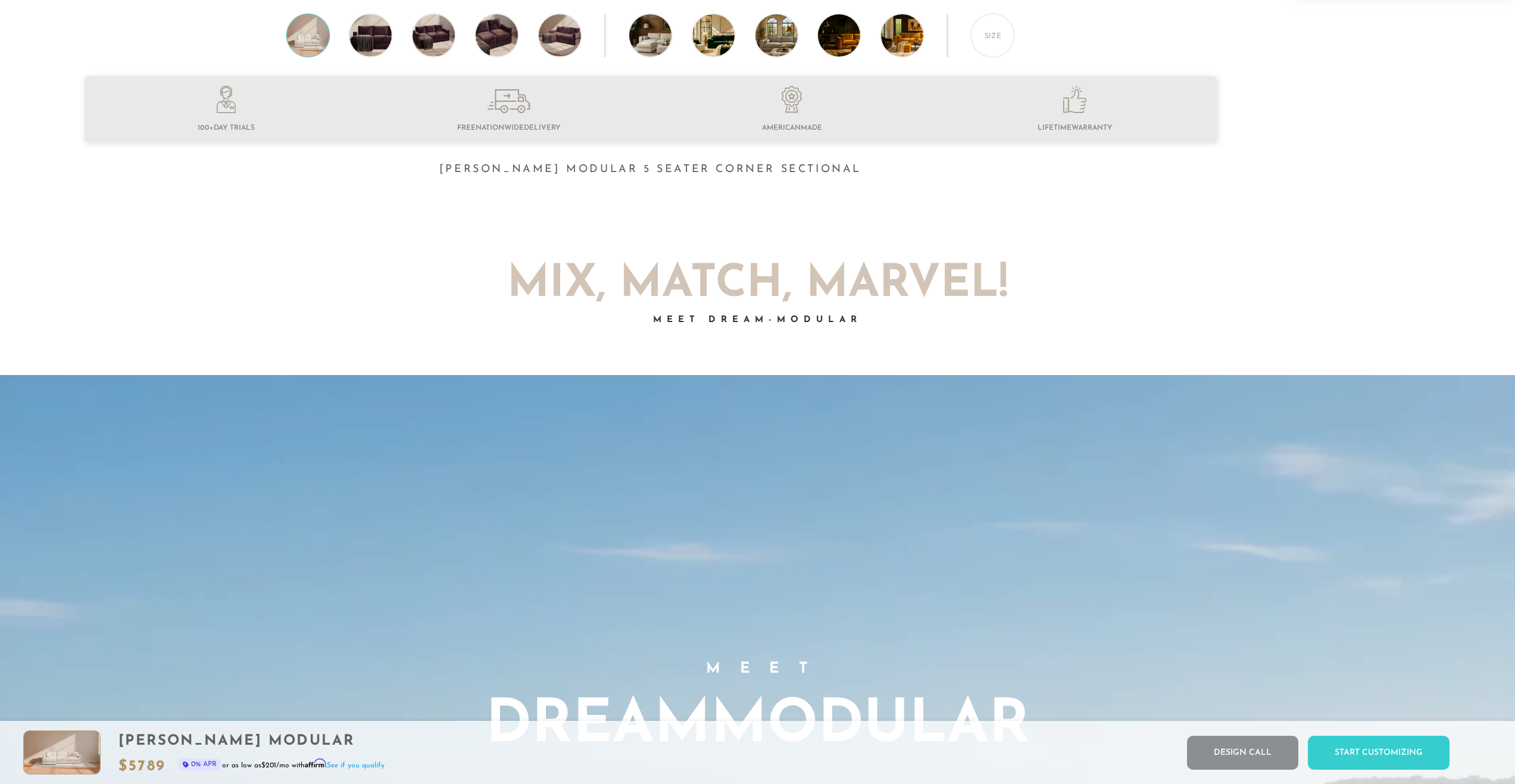
scroll to position [0, 0]
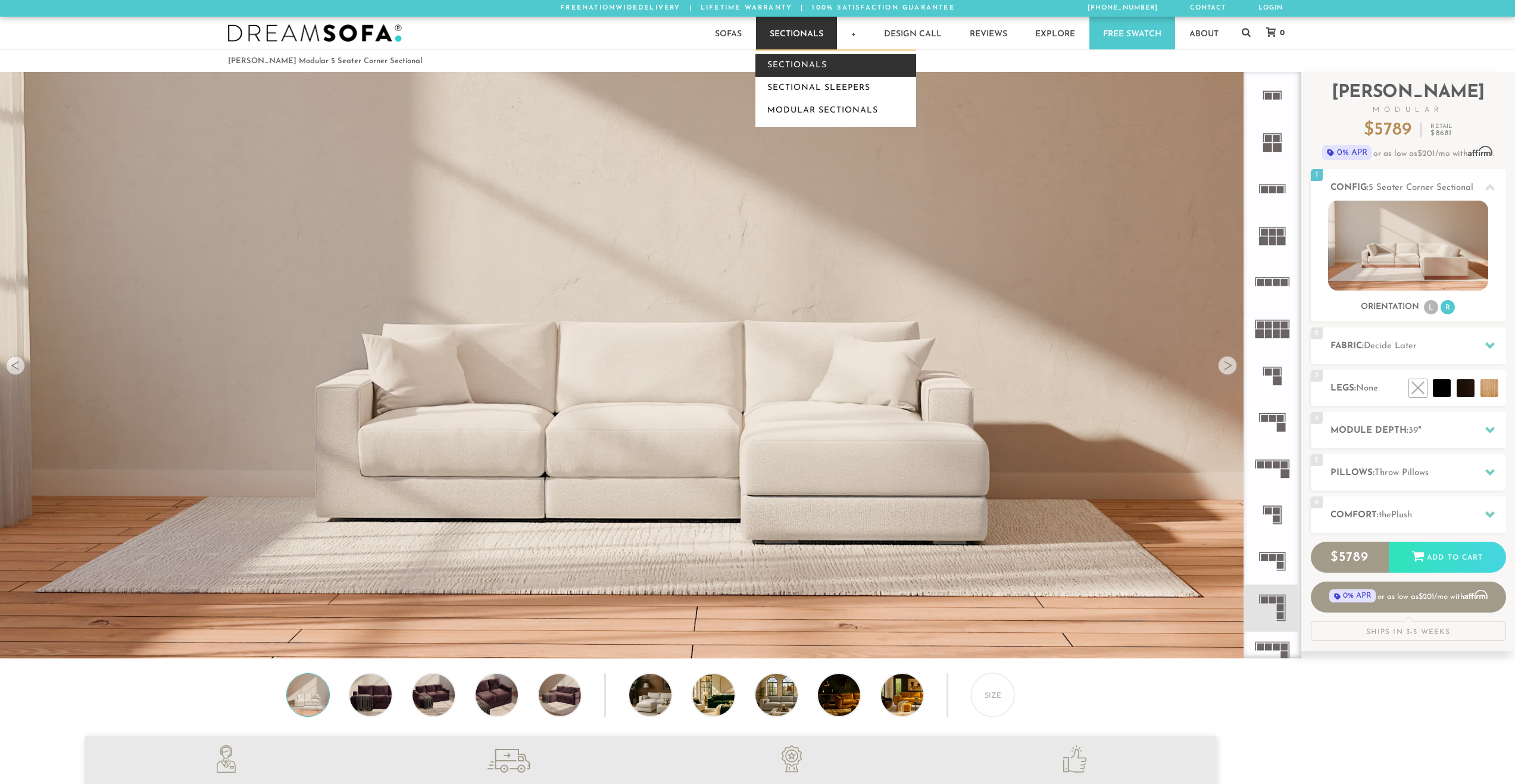
click at [789, 65] on link "Sectionals" at bounding box center [836, 65] width 161 height 23
